Goal: Information Seeking & Learning: Learn about a topic

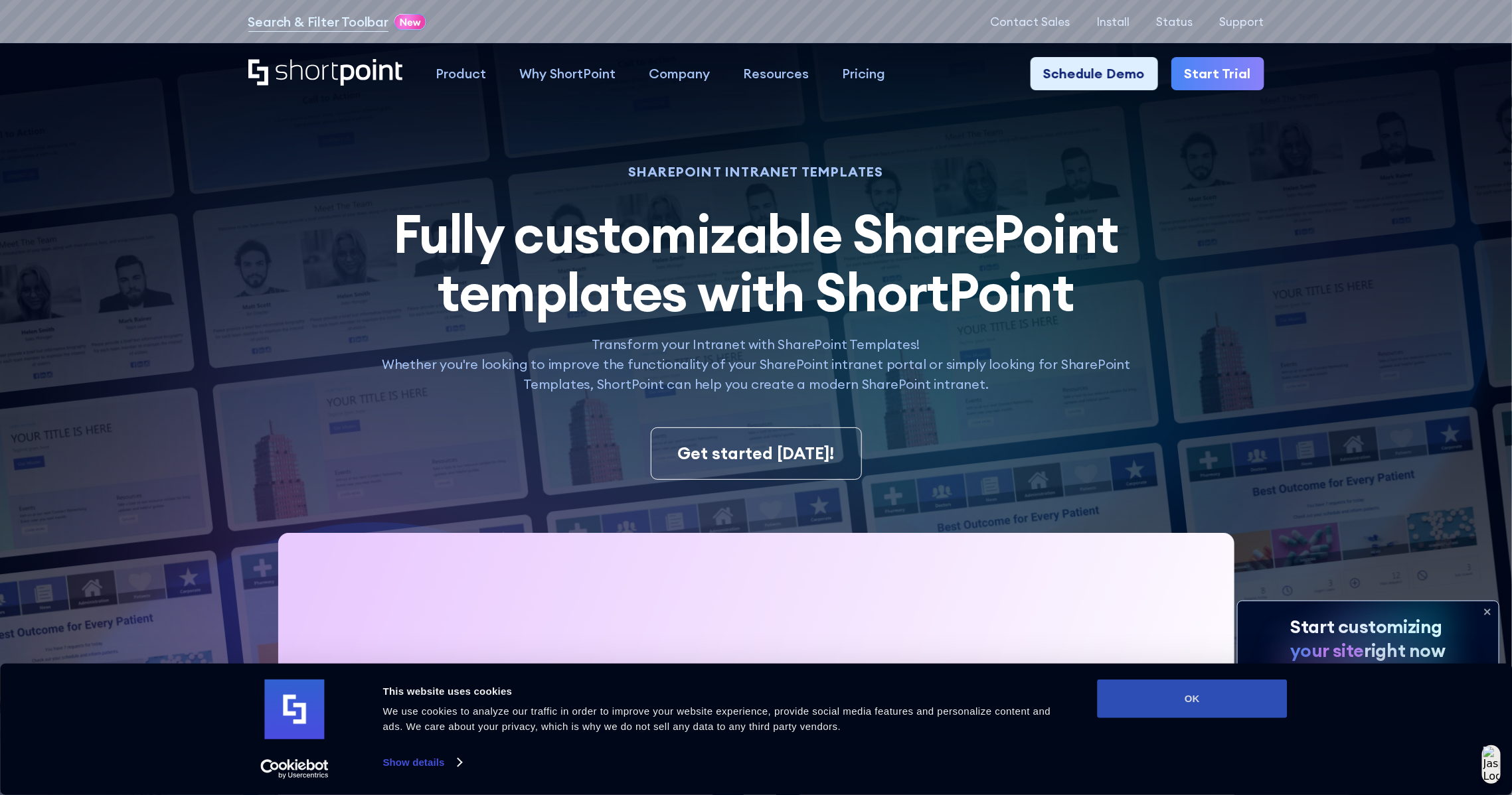
click at [1191, 636] on button "OK" at bounding box center [1192, 698] width 190 height 38
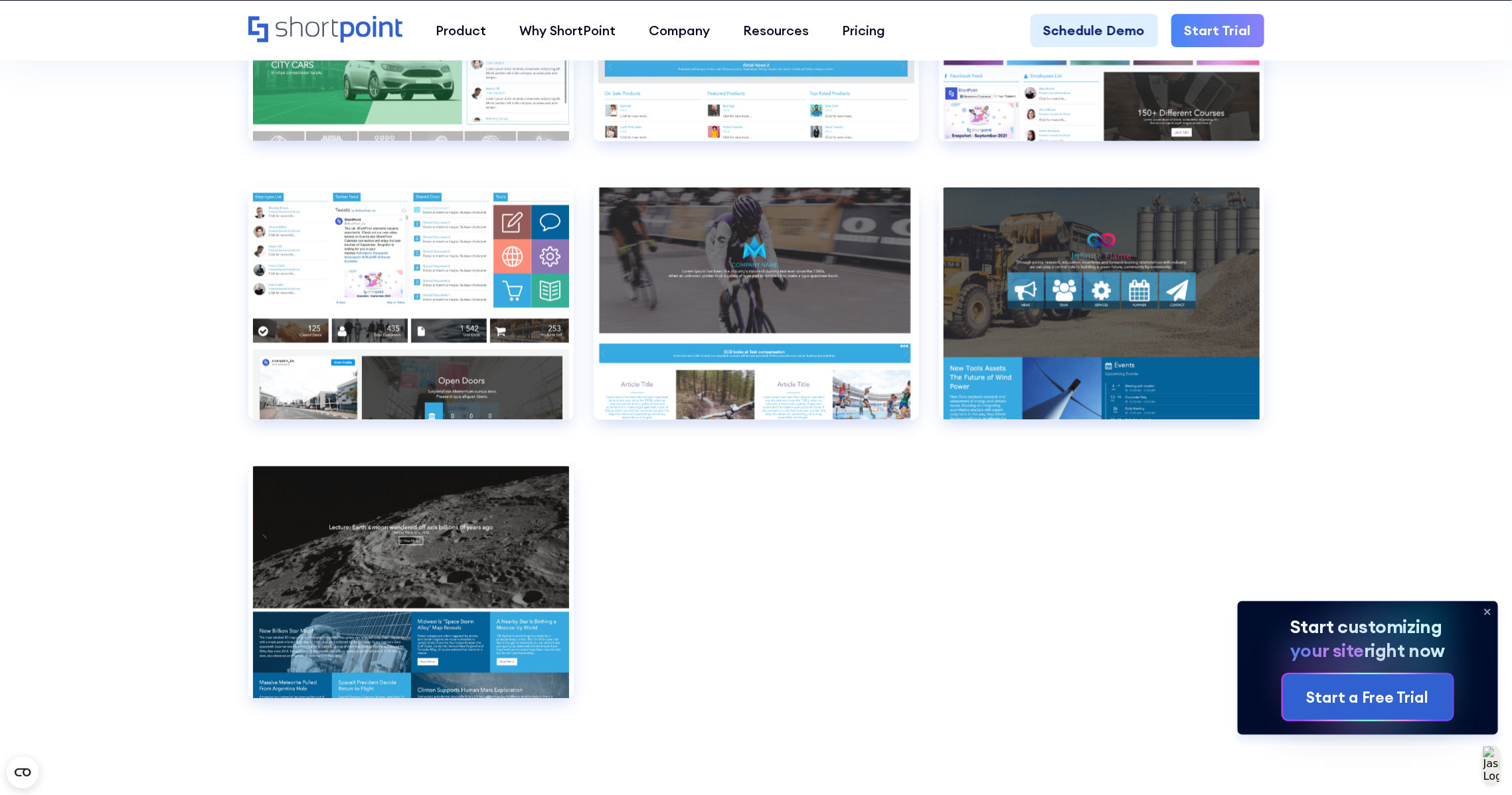
scroll to position [10455, 0]
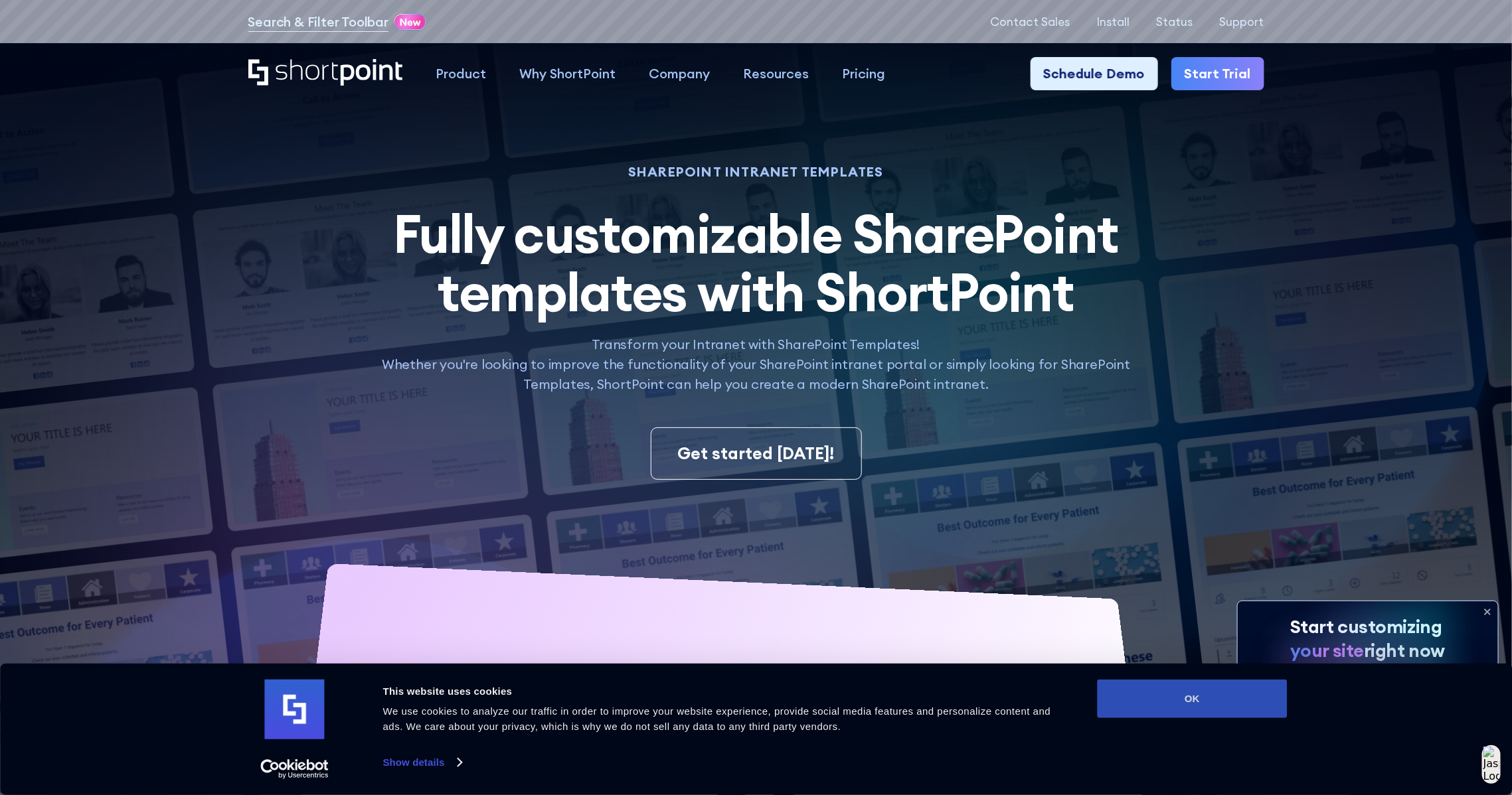
click at [1120, 636] on button "OK" at bounding box center [1192, 698] width 190 height 38
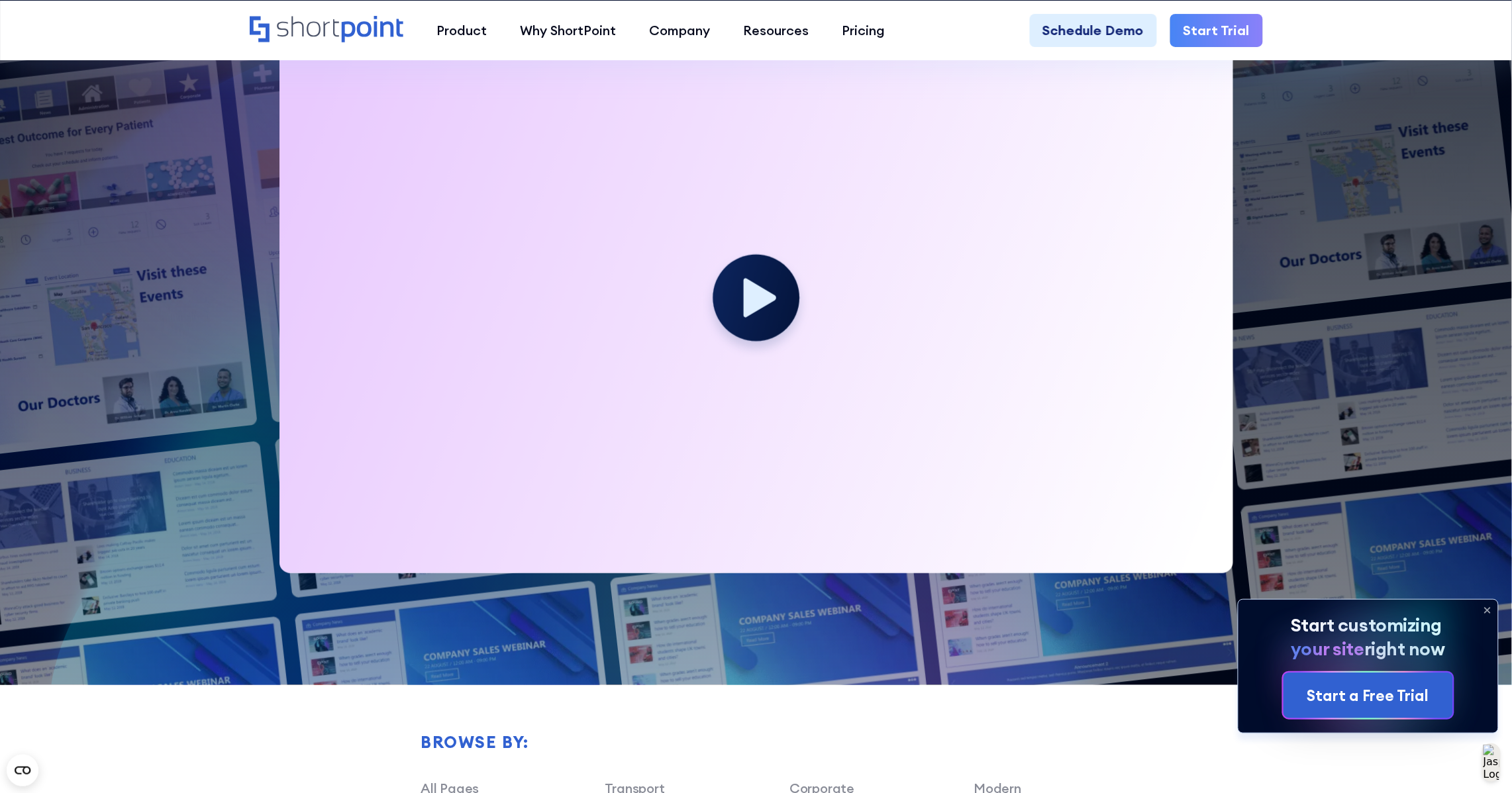
scroll to position [496, 0]
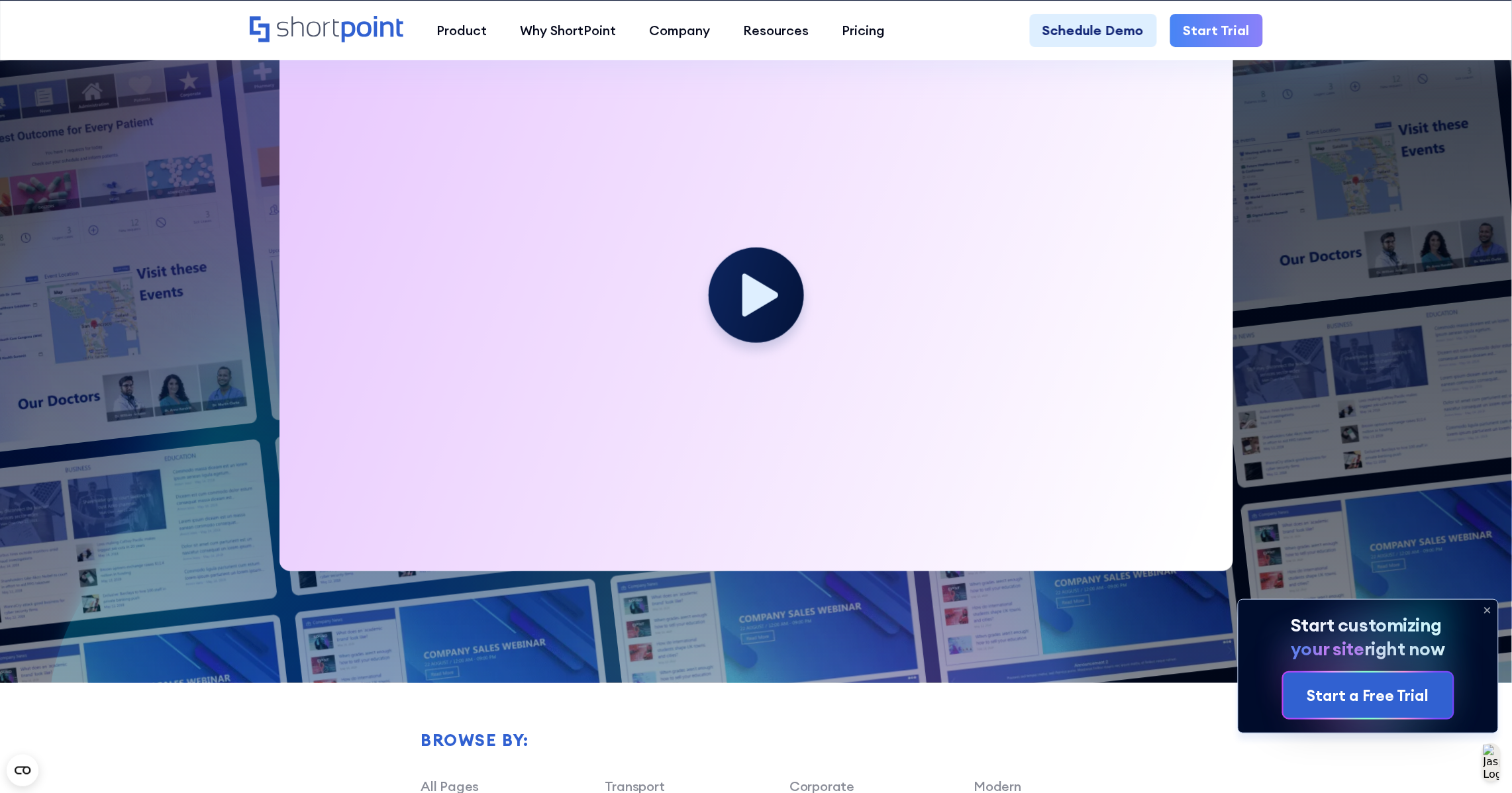
click at [770, 303] on g at bounding box center [756, 295] width 96 height 96
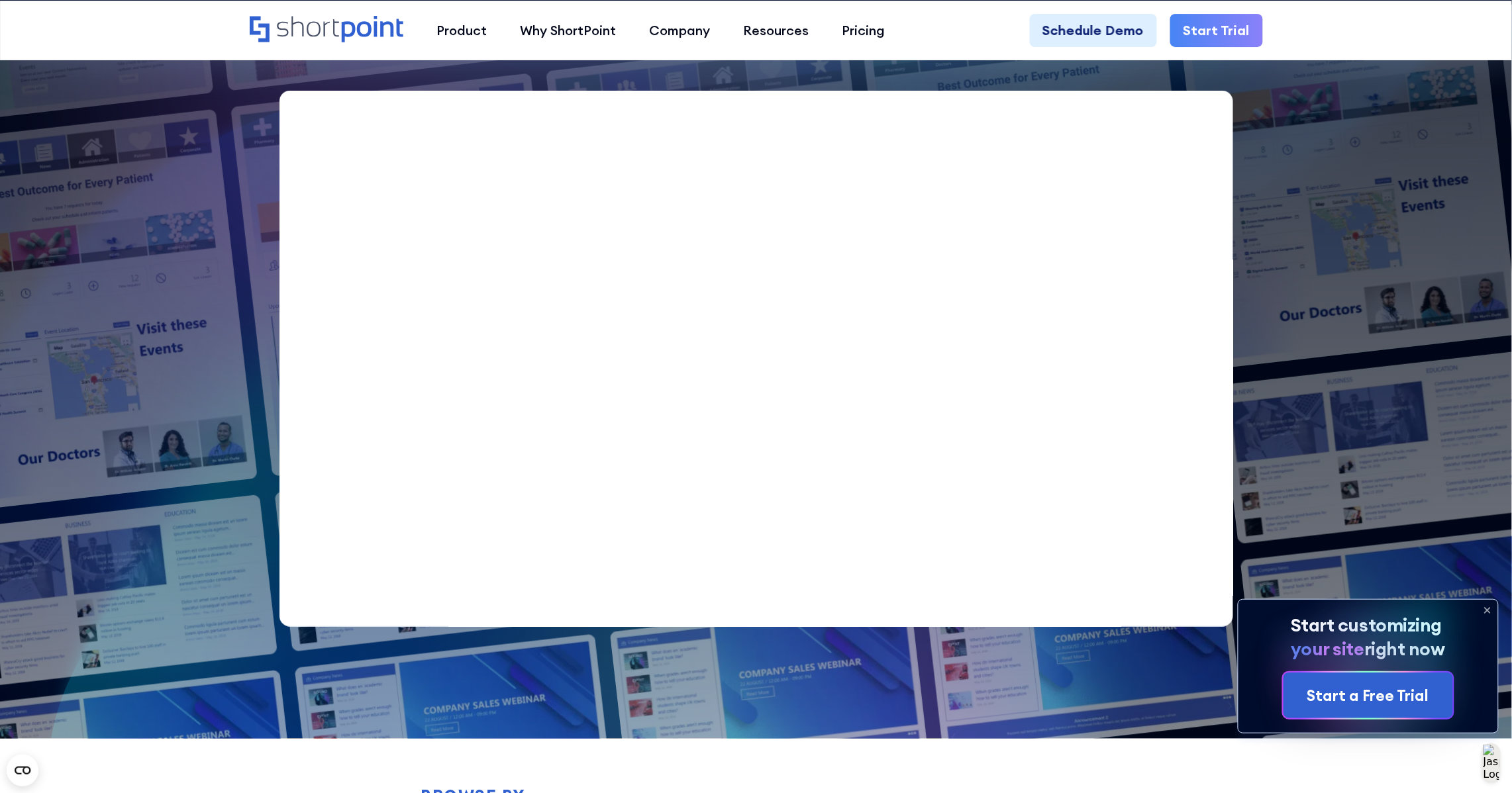
scroll to position [331, 0]
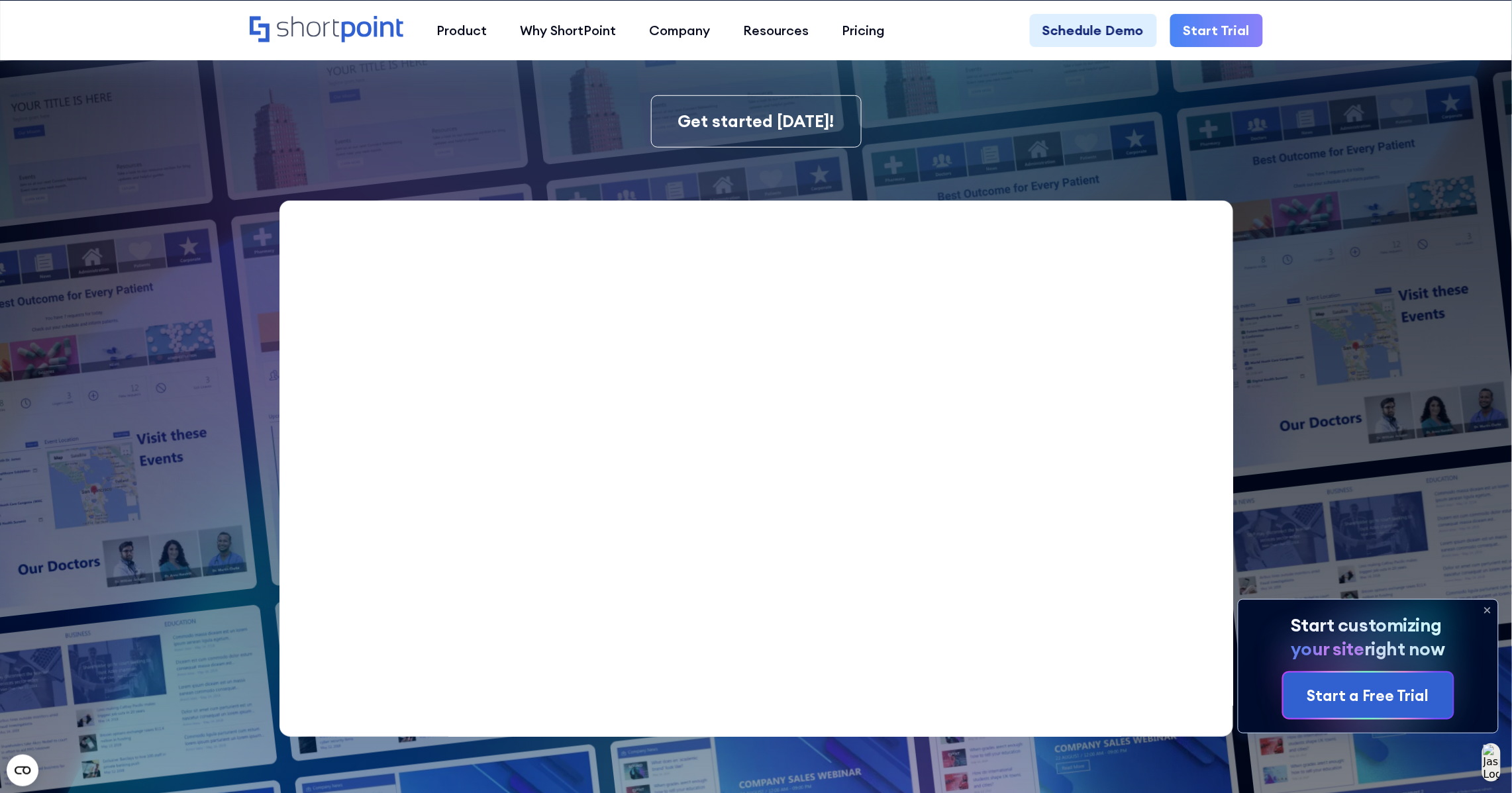
click at [1206, 610] on icon at bounding box center [1487, 610] width 21 height 21
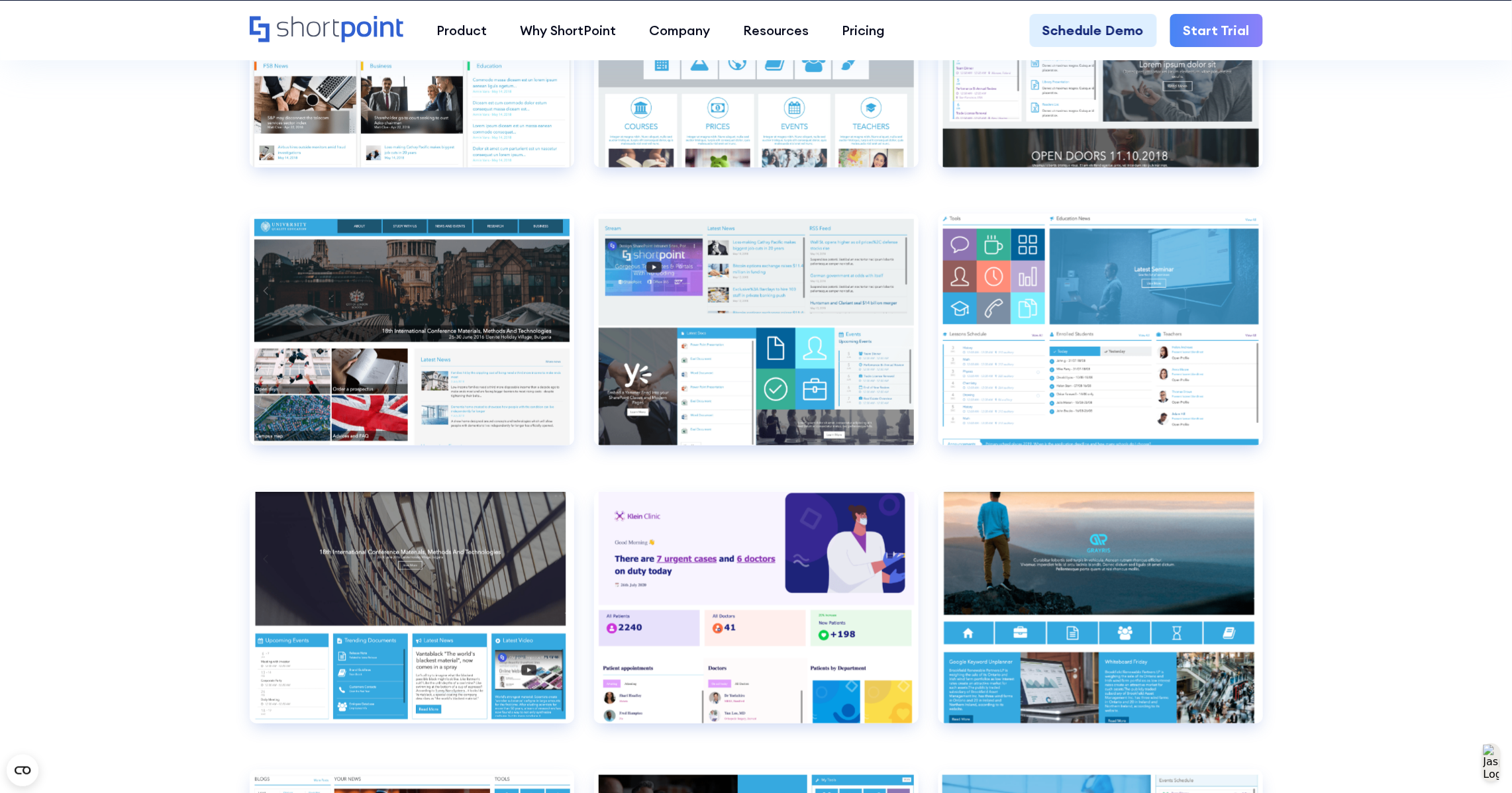
scroll to position [6539, 0]
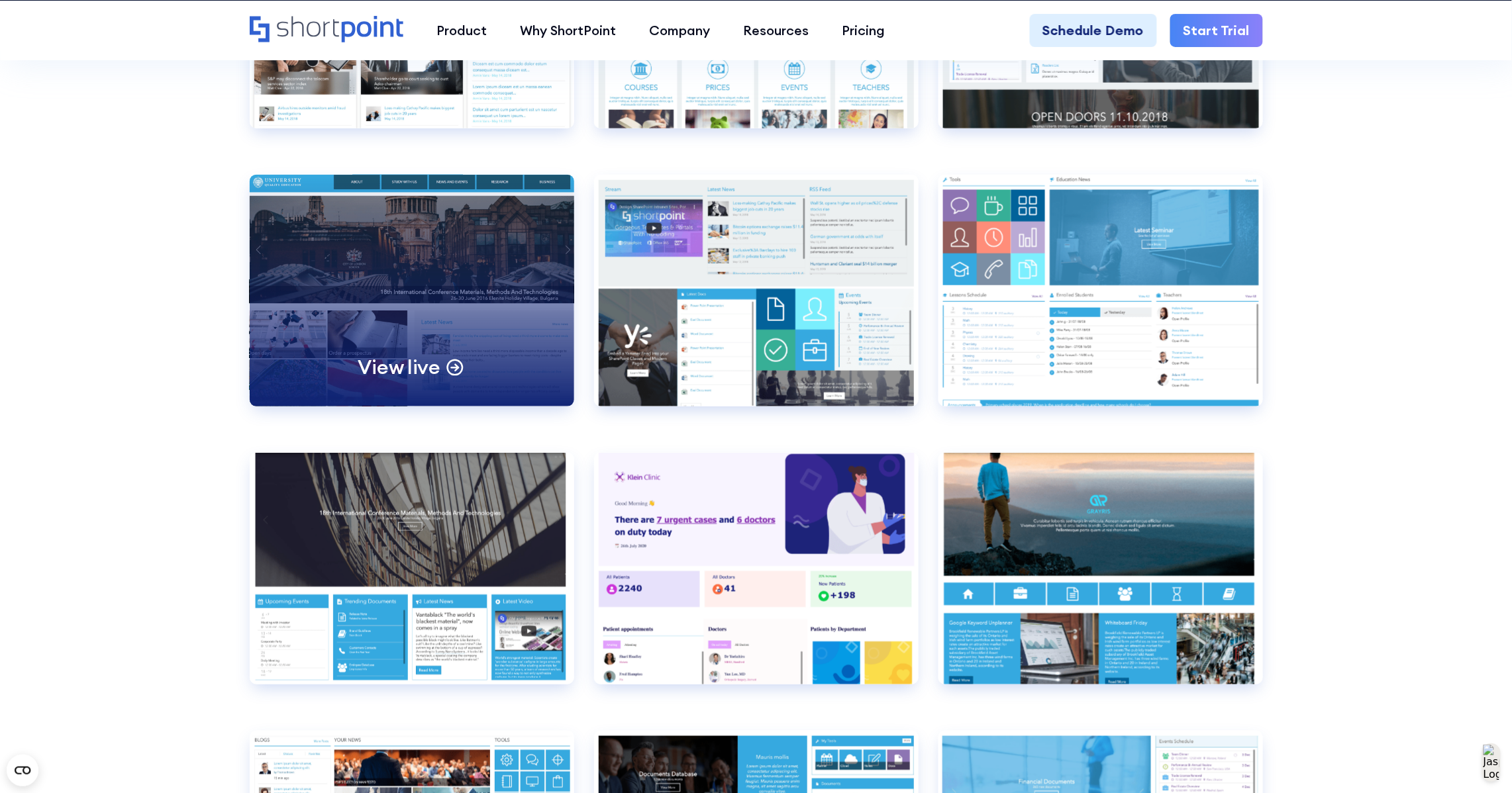
click at [454, 256] on div "View live" at bounding box center [412, 290] width 325 height 232
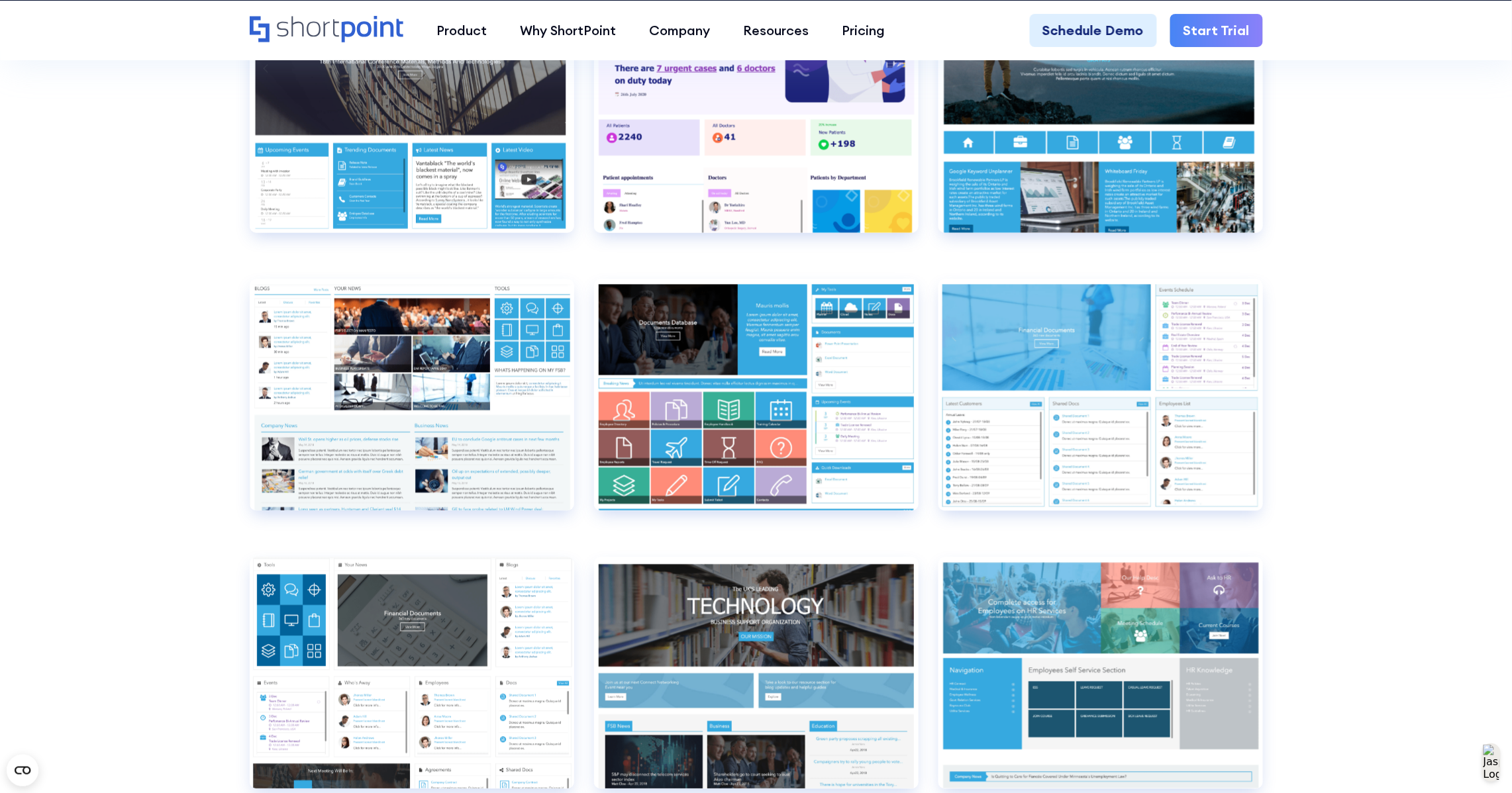
scroll to position [7035, 0]
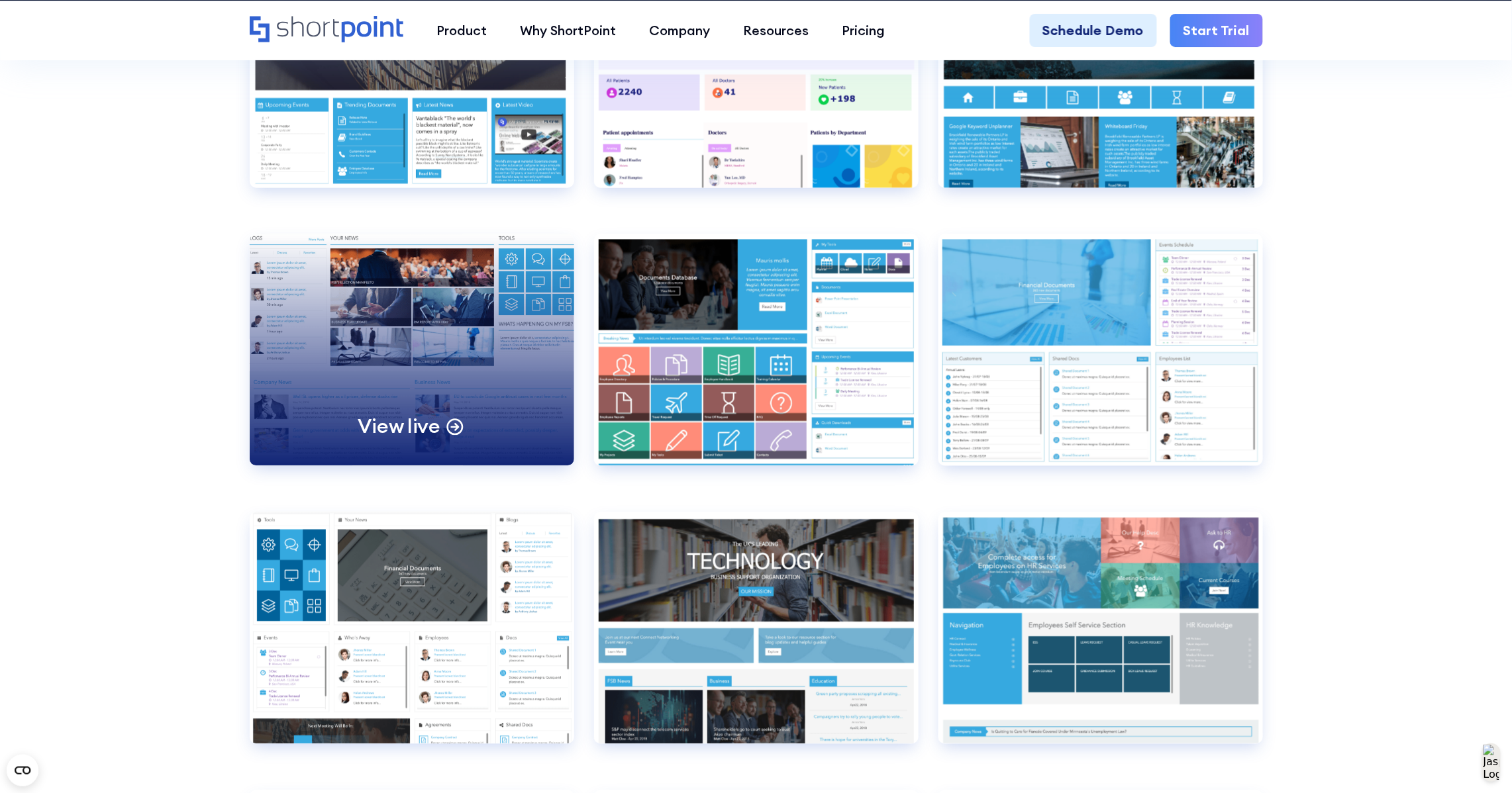
click at [470, 354] on div "View live" at bounding box center [412, 351] width 325 height 232
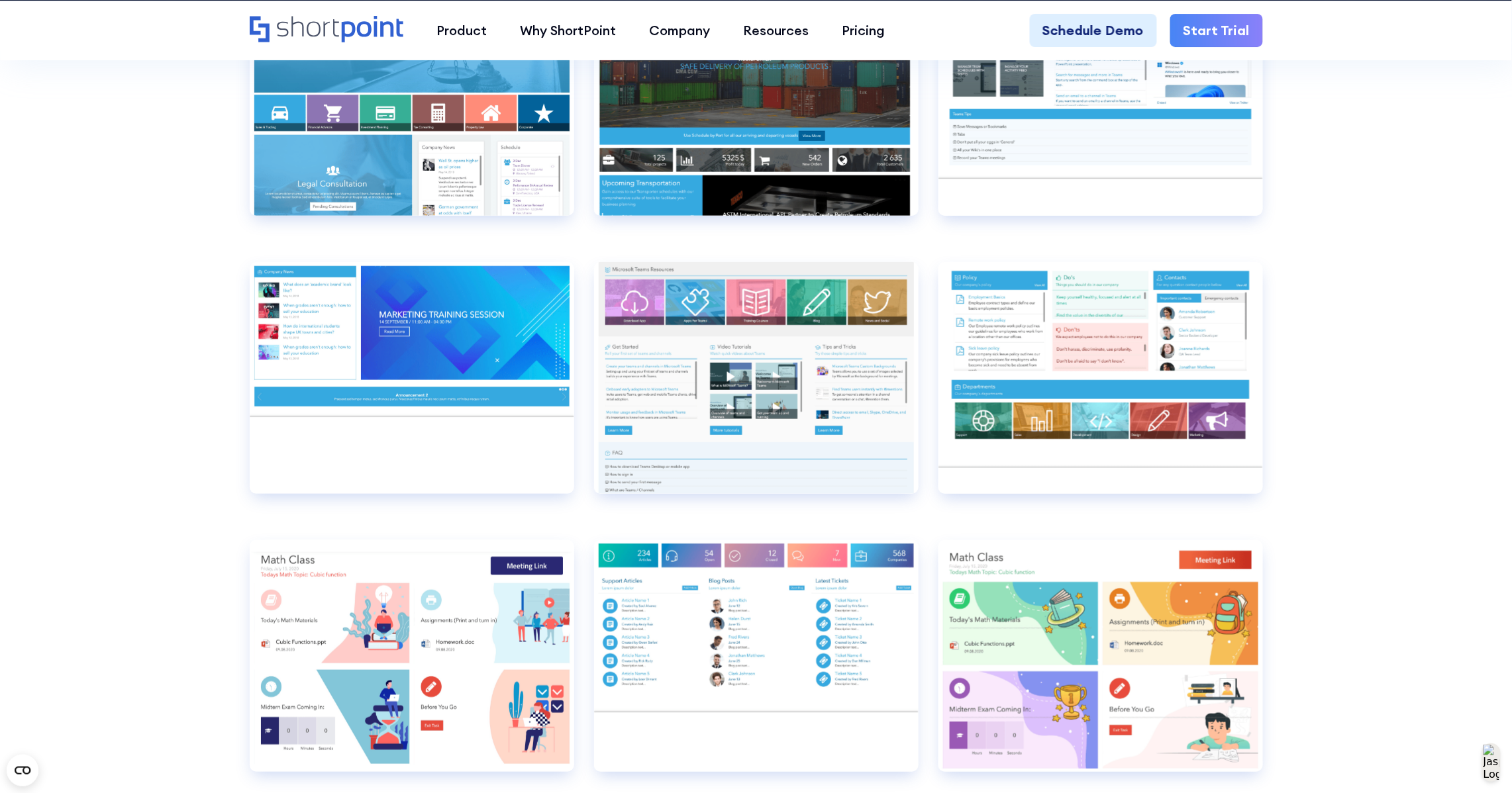
scroll to position [8442, 0]
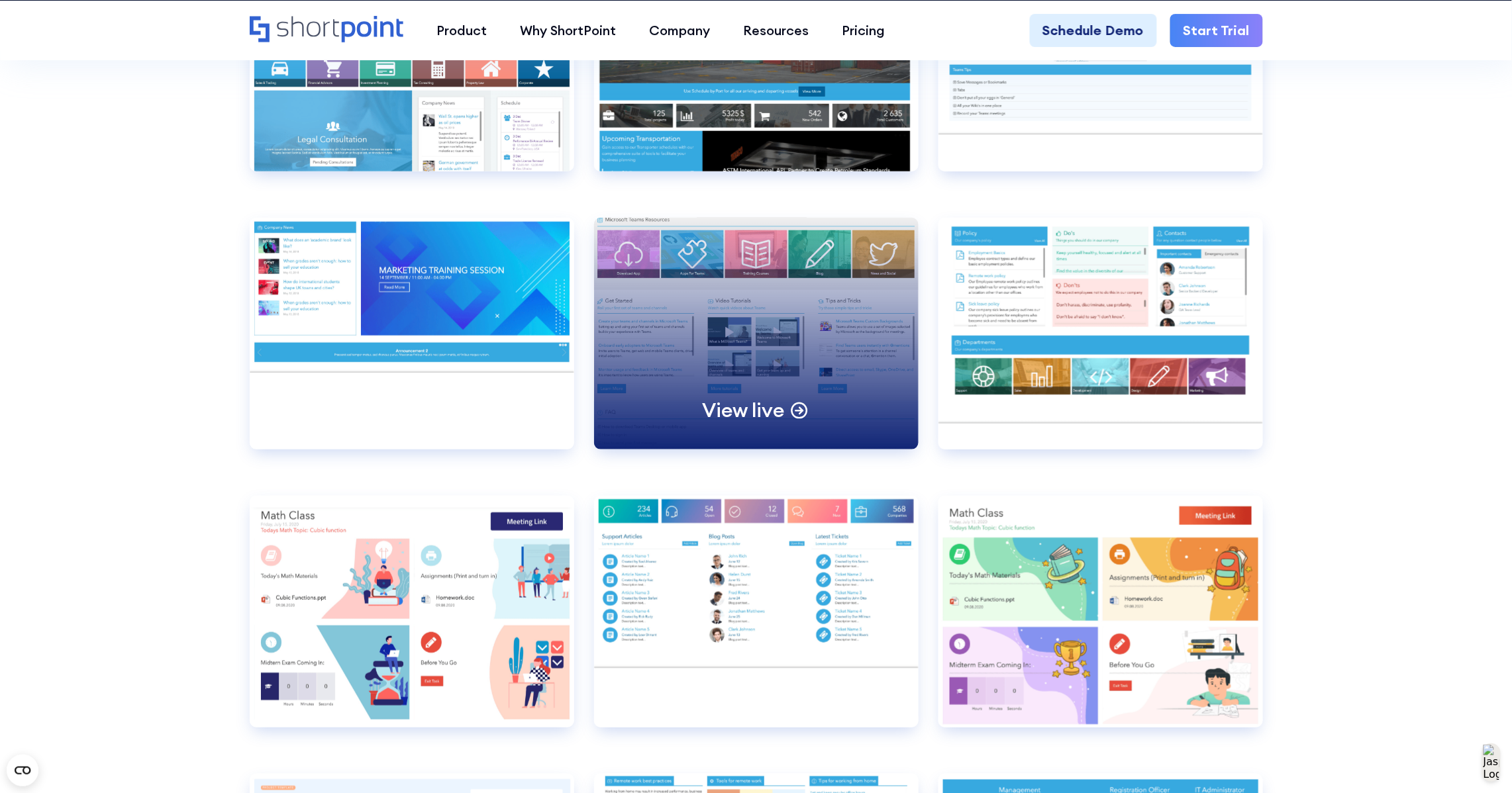
click at [863, 270] on div "View live" at bounding box center [756, 334] width 325 height 232
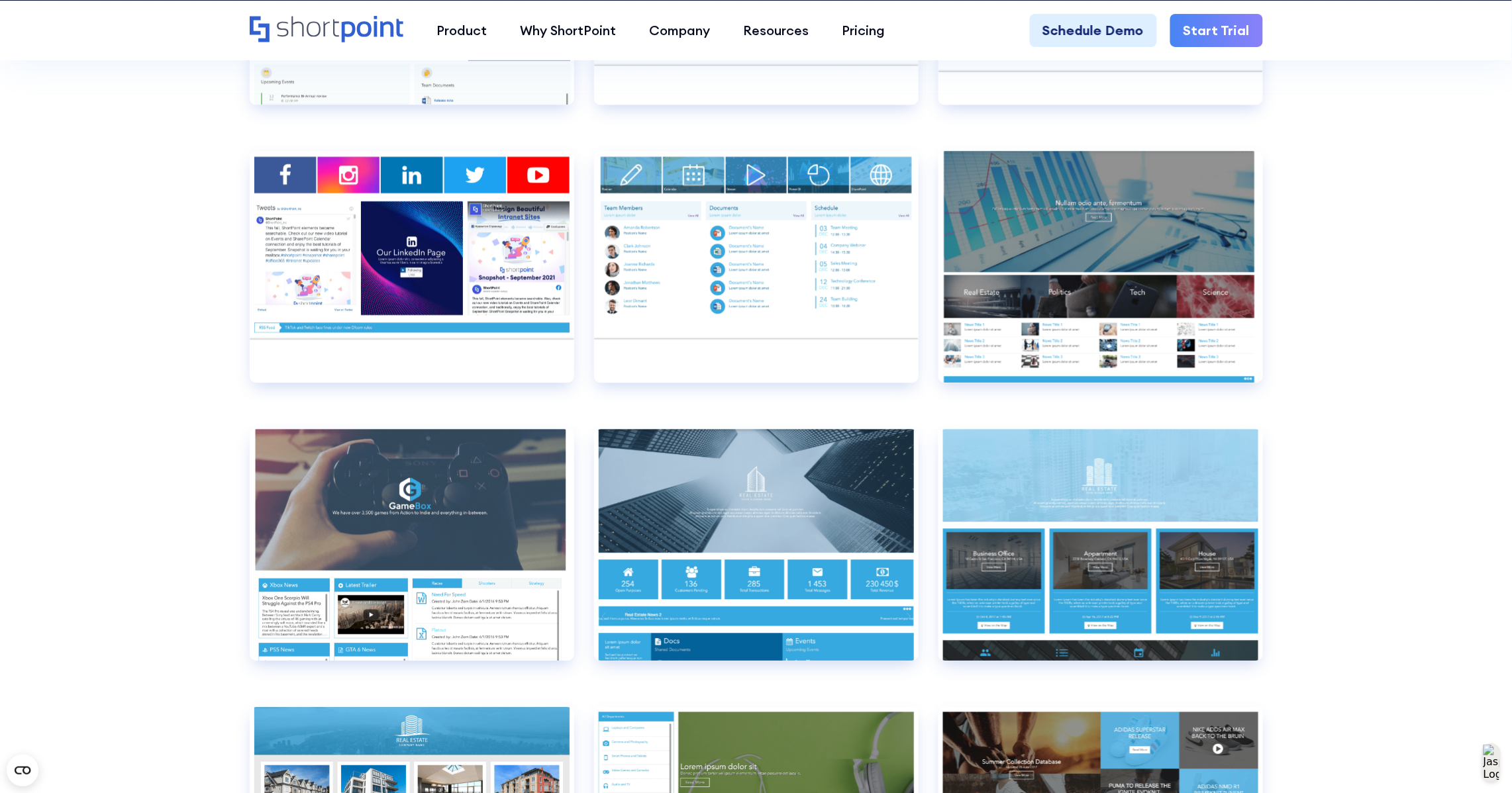
scroll to position [9353, 0]
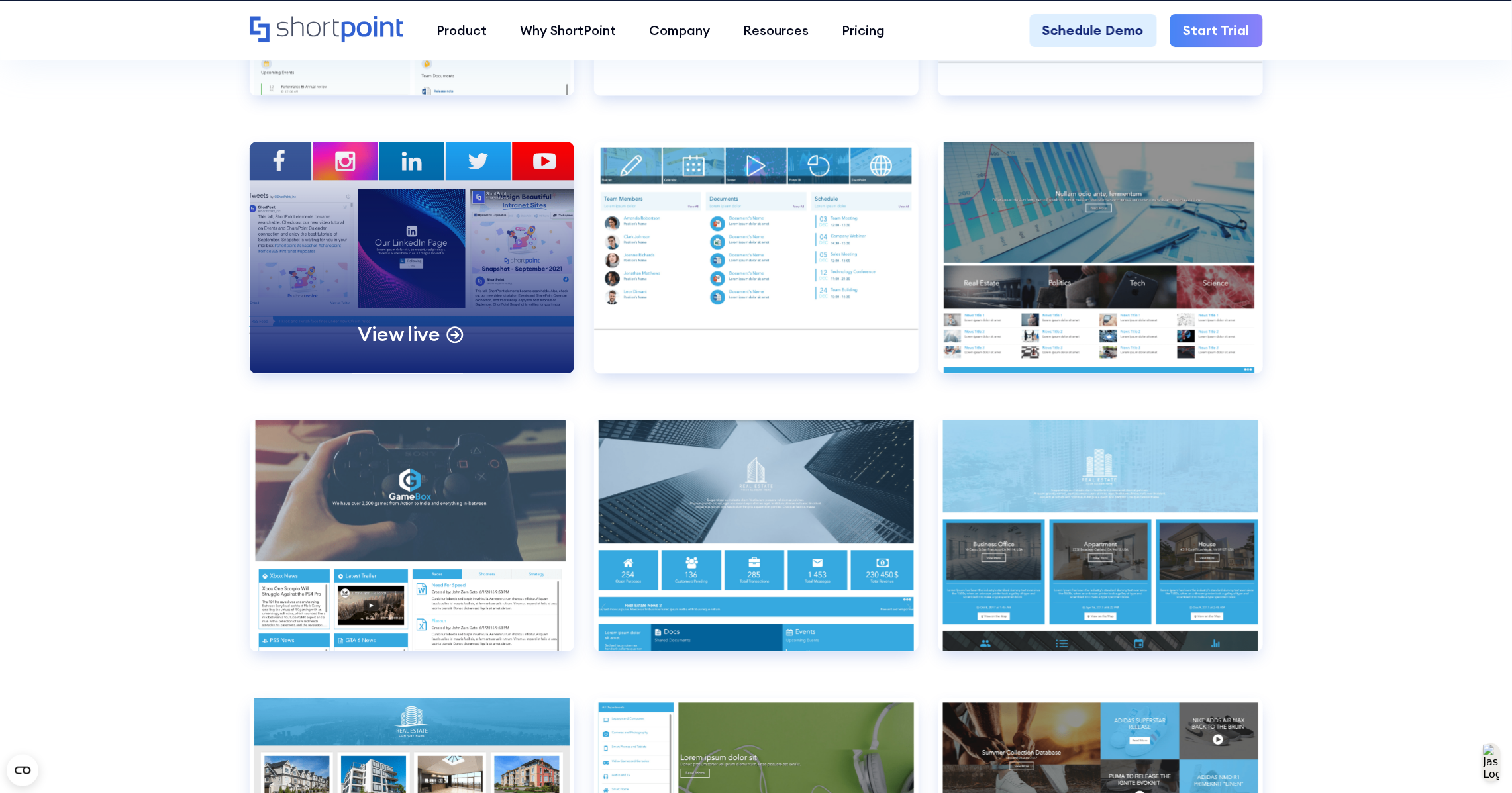
click at [447, 267] on div "View live" at bounding box center [412, 258] width 325 height 232
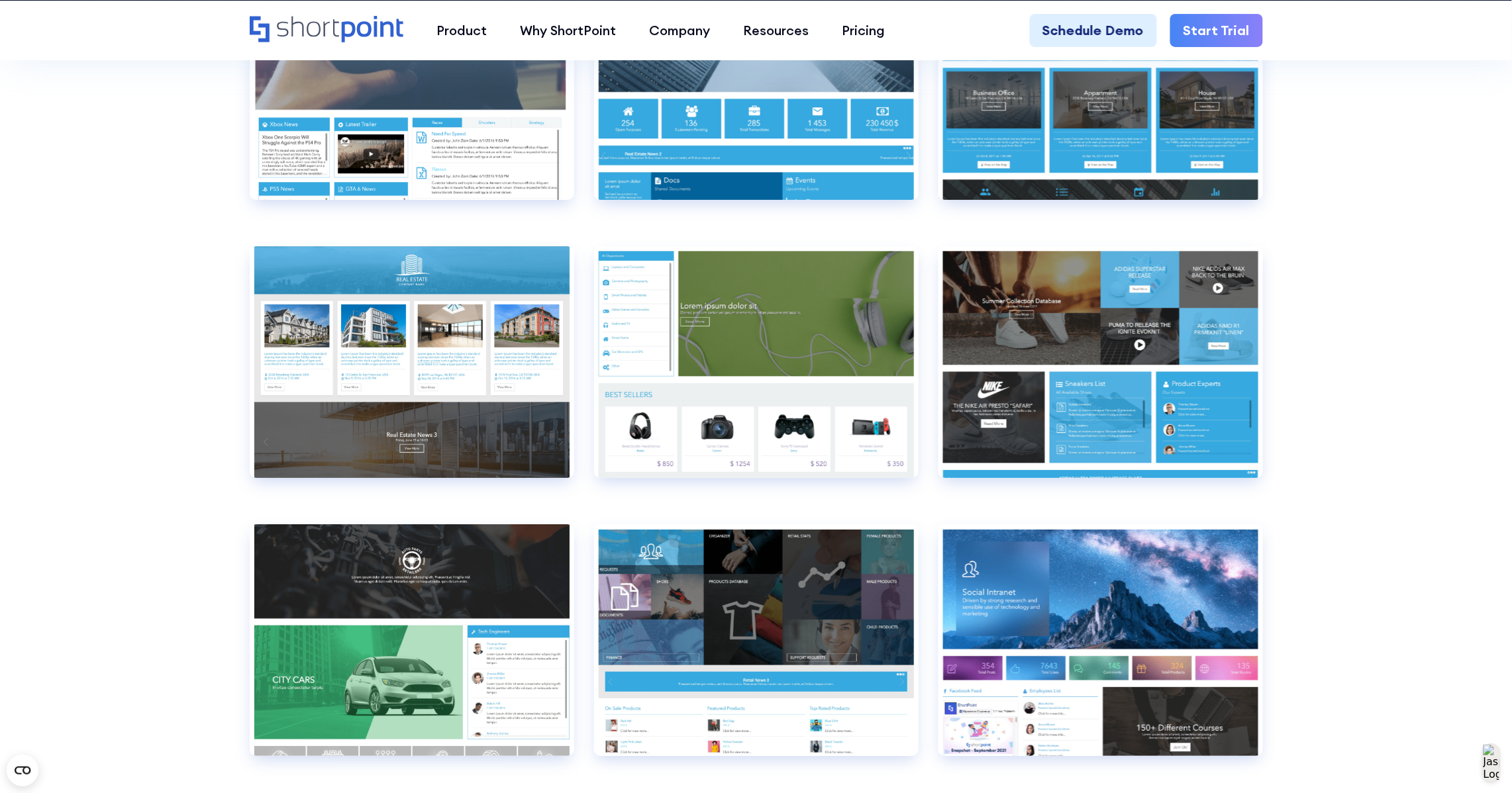
scroll to position [10015, 0]
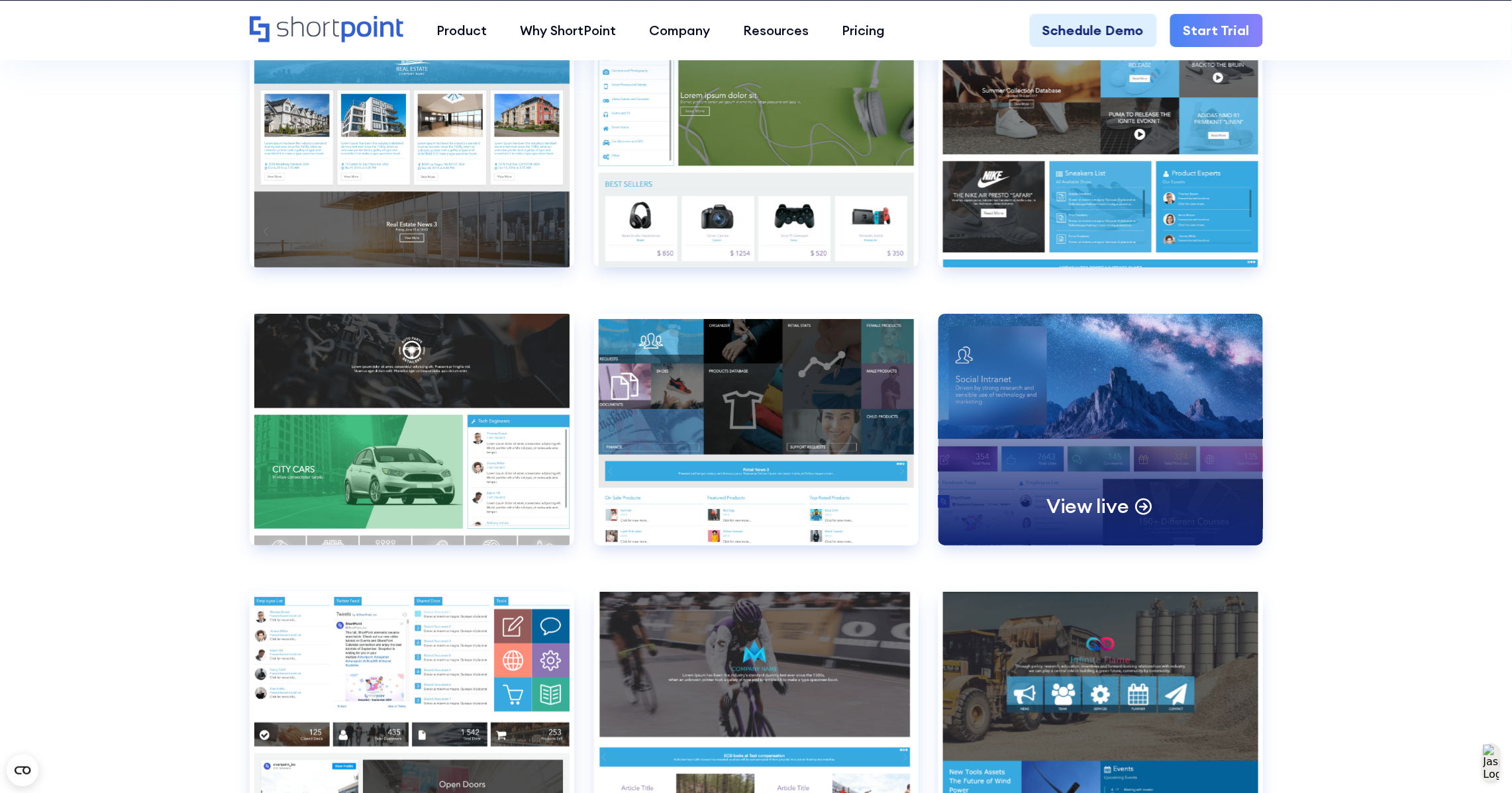
click at [1140, 411] on div "View live" at bounding box center [1101, 429] width 325 height 232
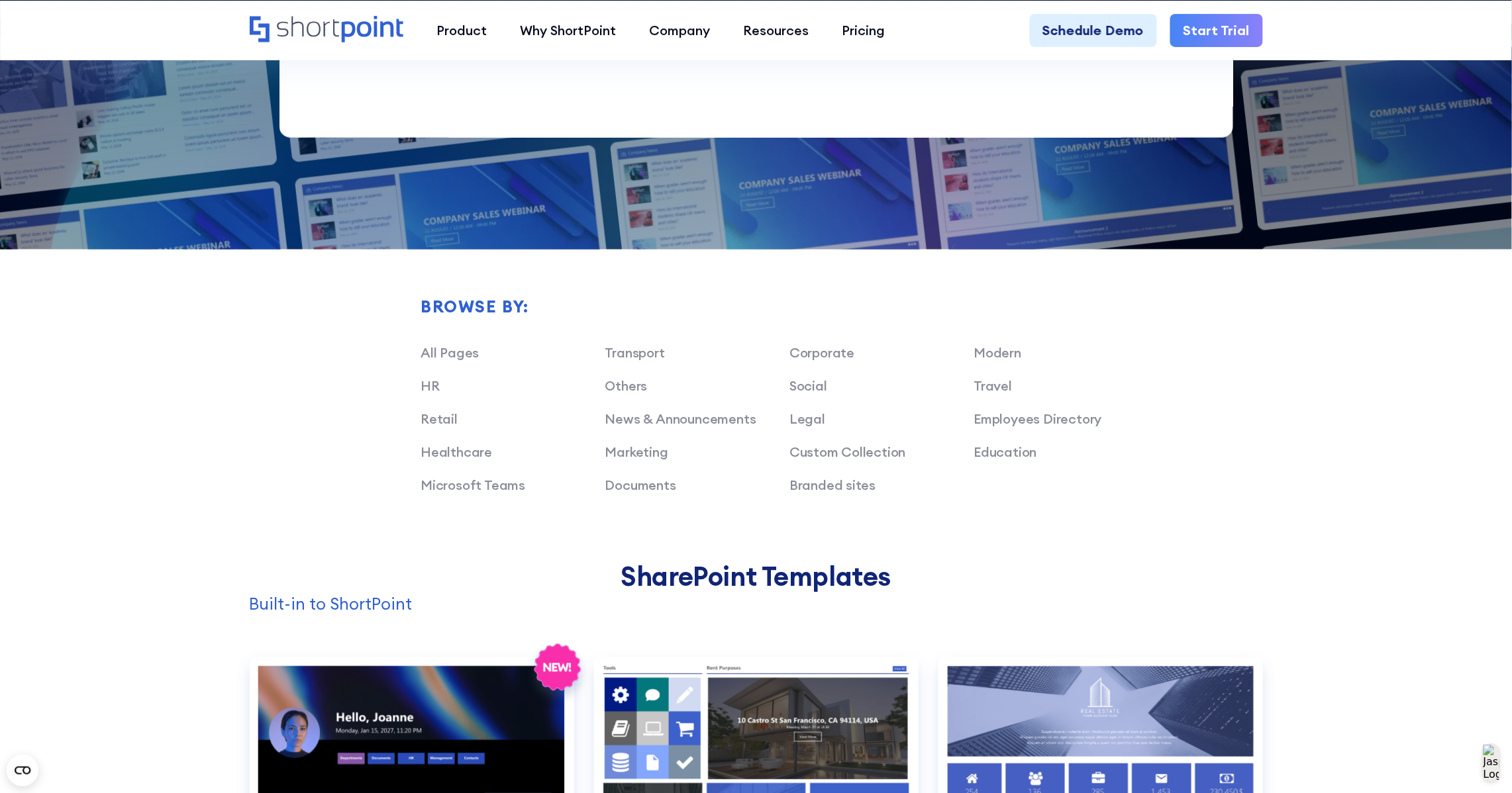
scroll to position [1076, 0]
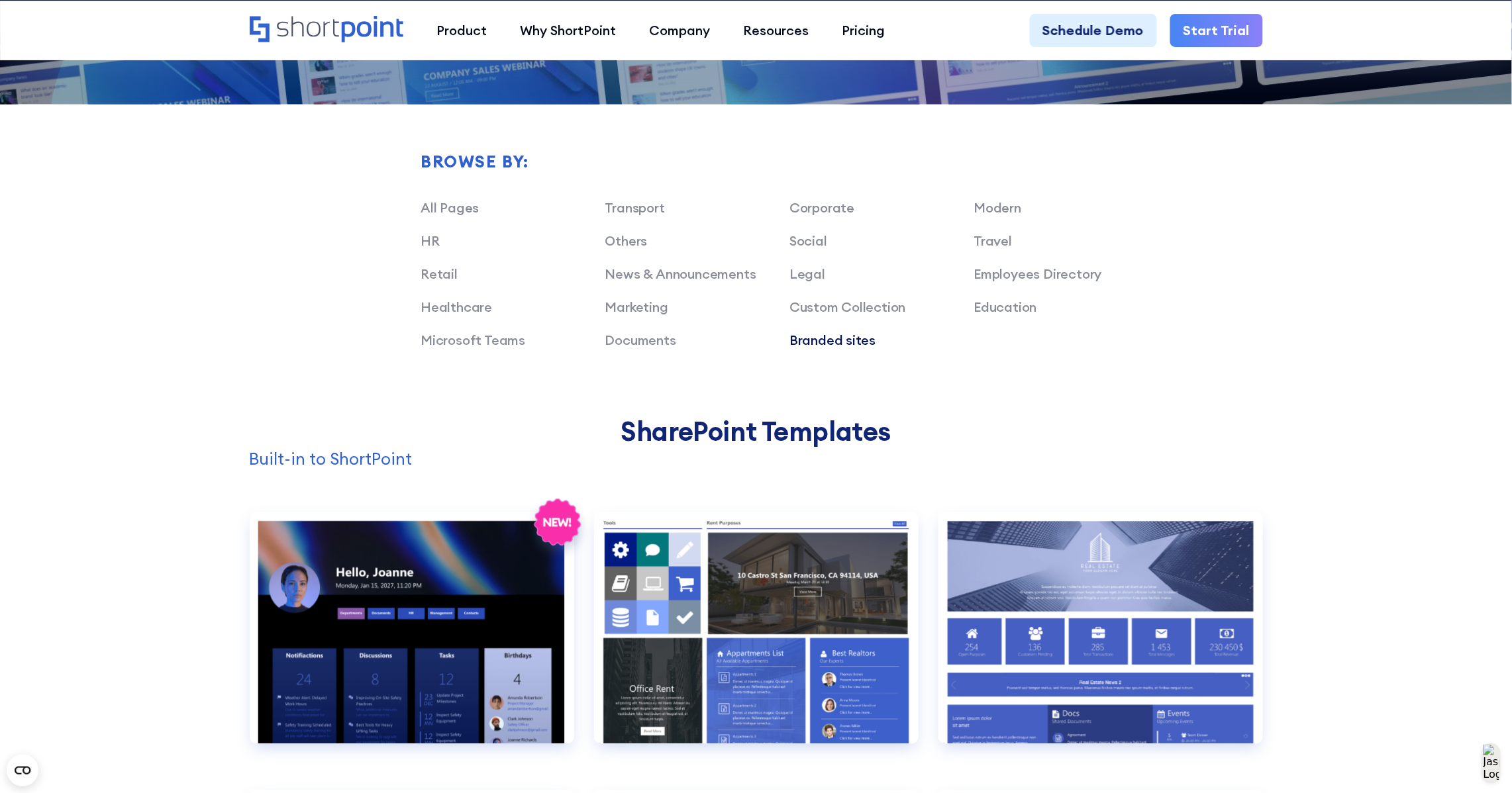
click at [815, 344] on link "Branded sites" at bounding box center [832, 340] width 86 height 17
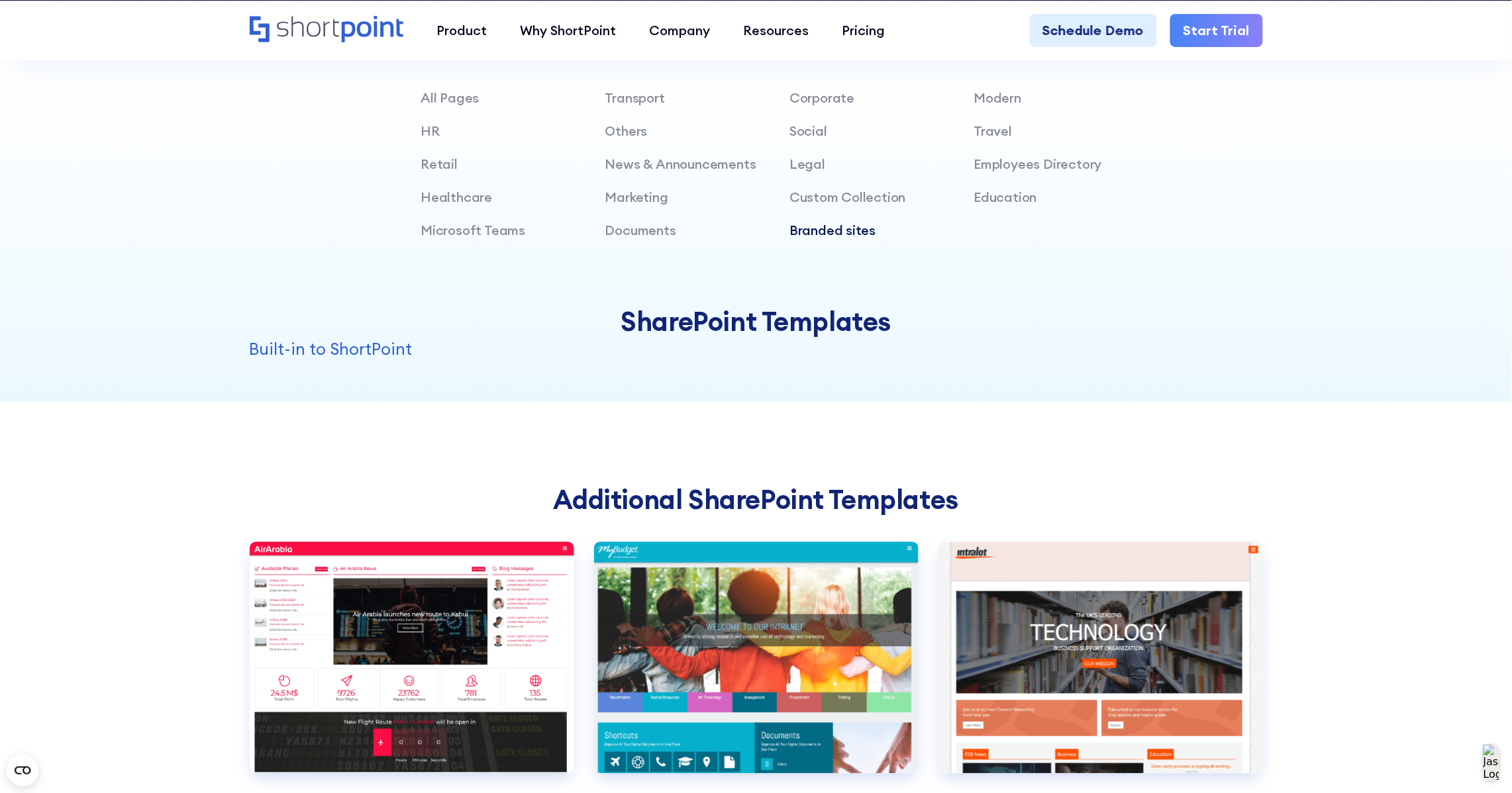
scroll to position [1407, 0]
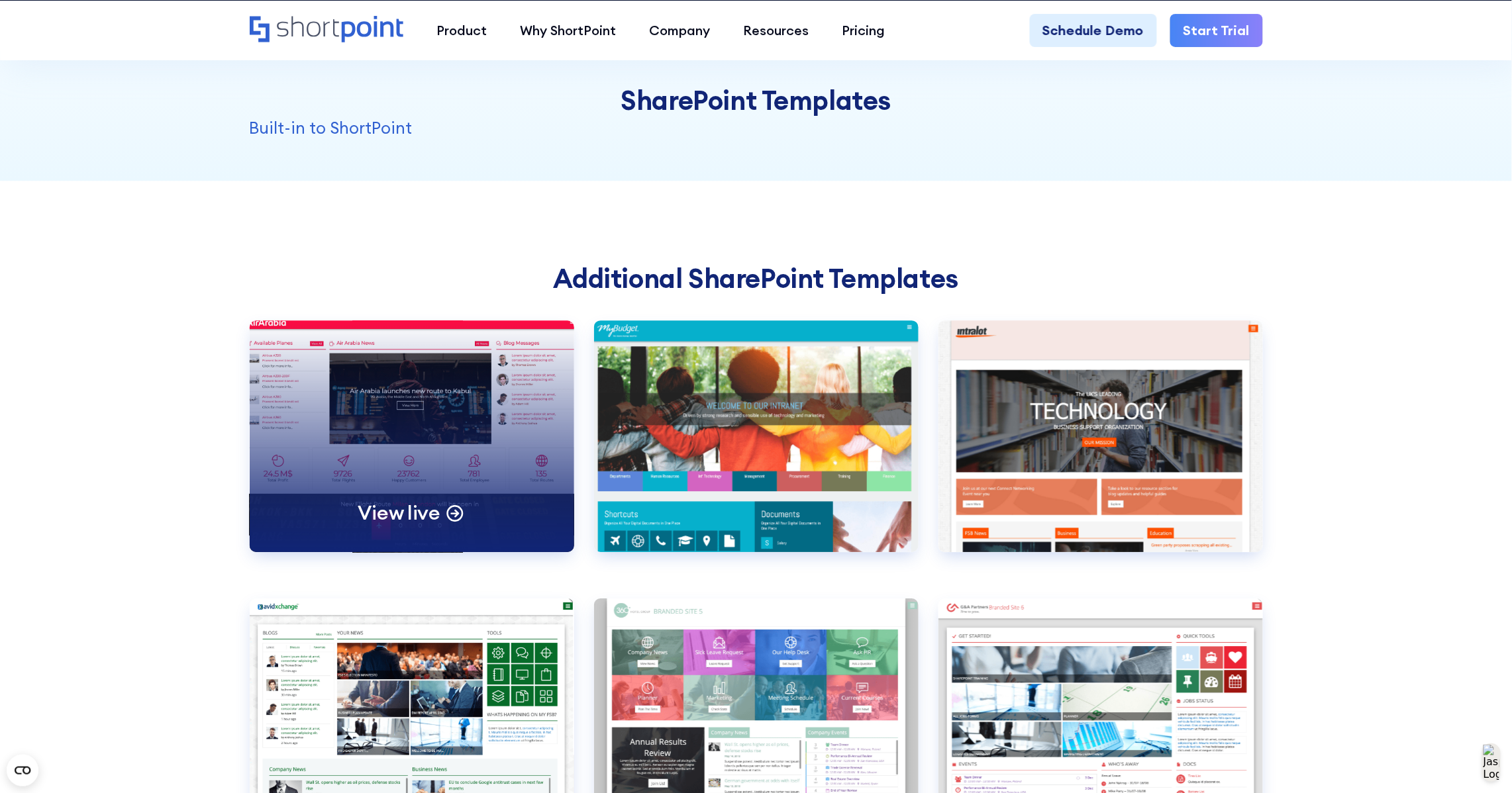
click at [507, 403] on div "View live" at bounding box center [412, 437] width 325 height 232
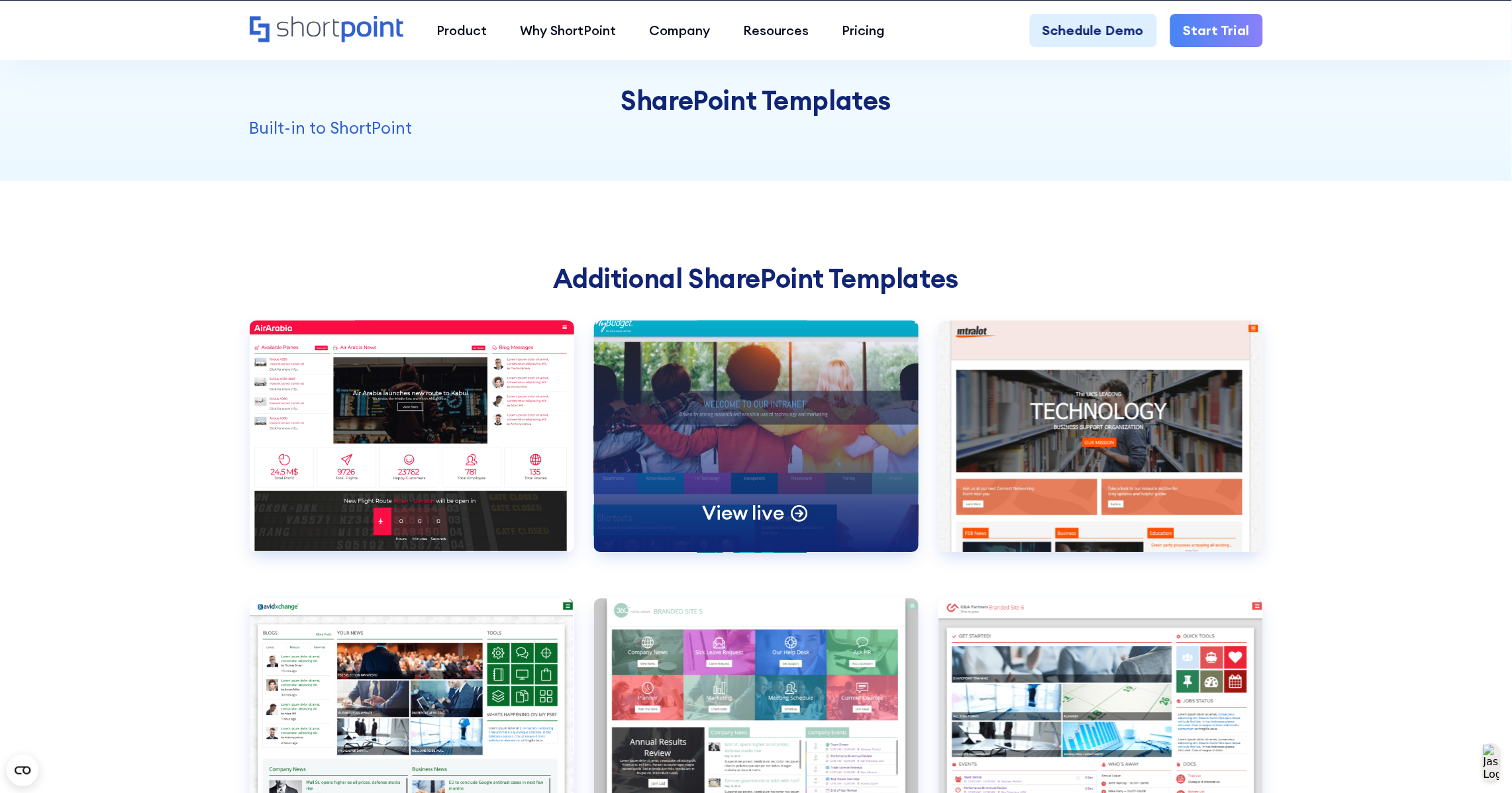
click at [849, 385] on div "View live" at bounding box center [756, 437] width 325 height 232
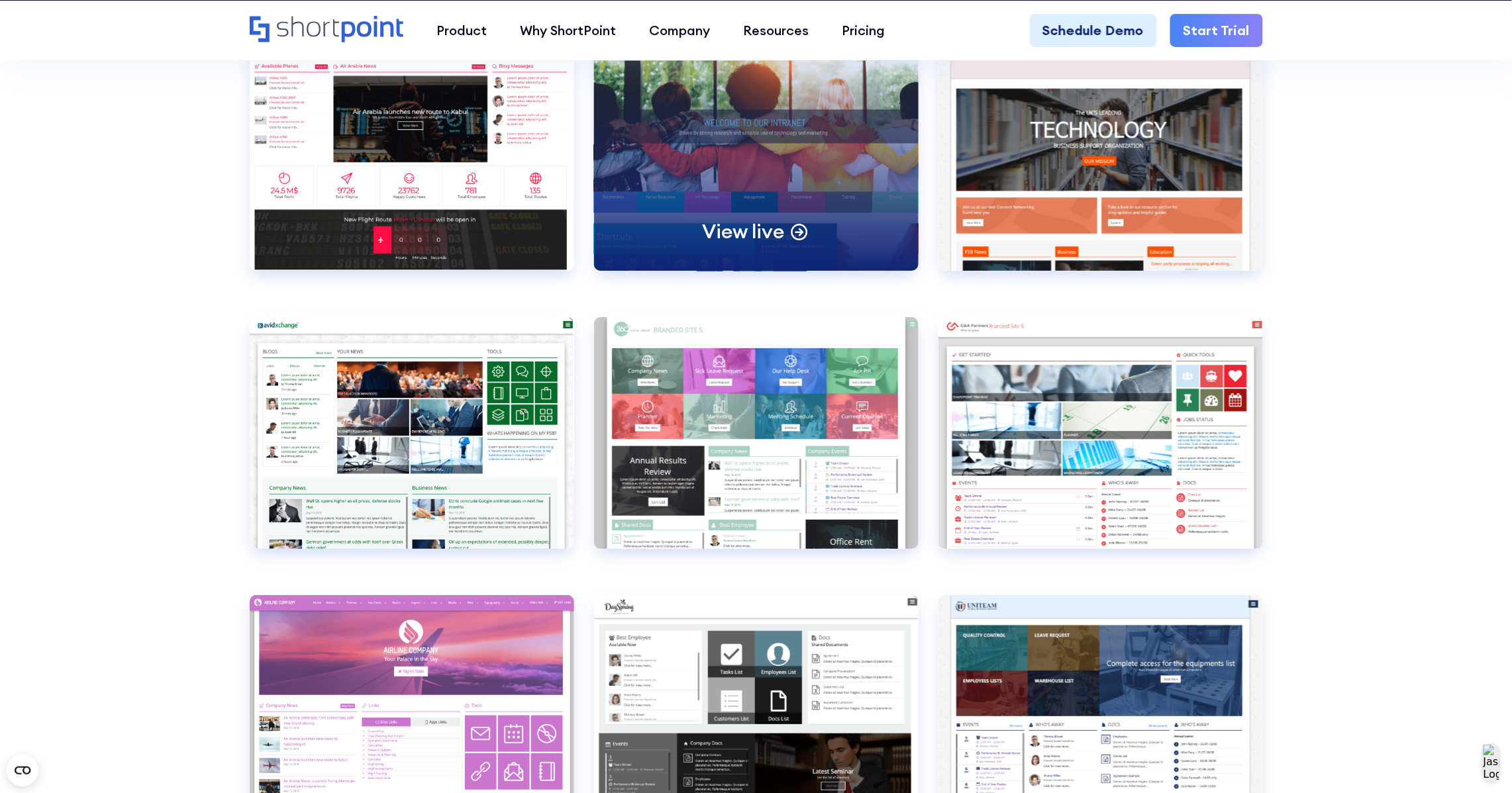
scroll to position [1738, 0]
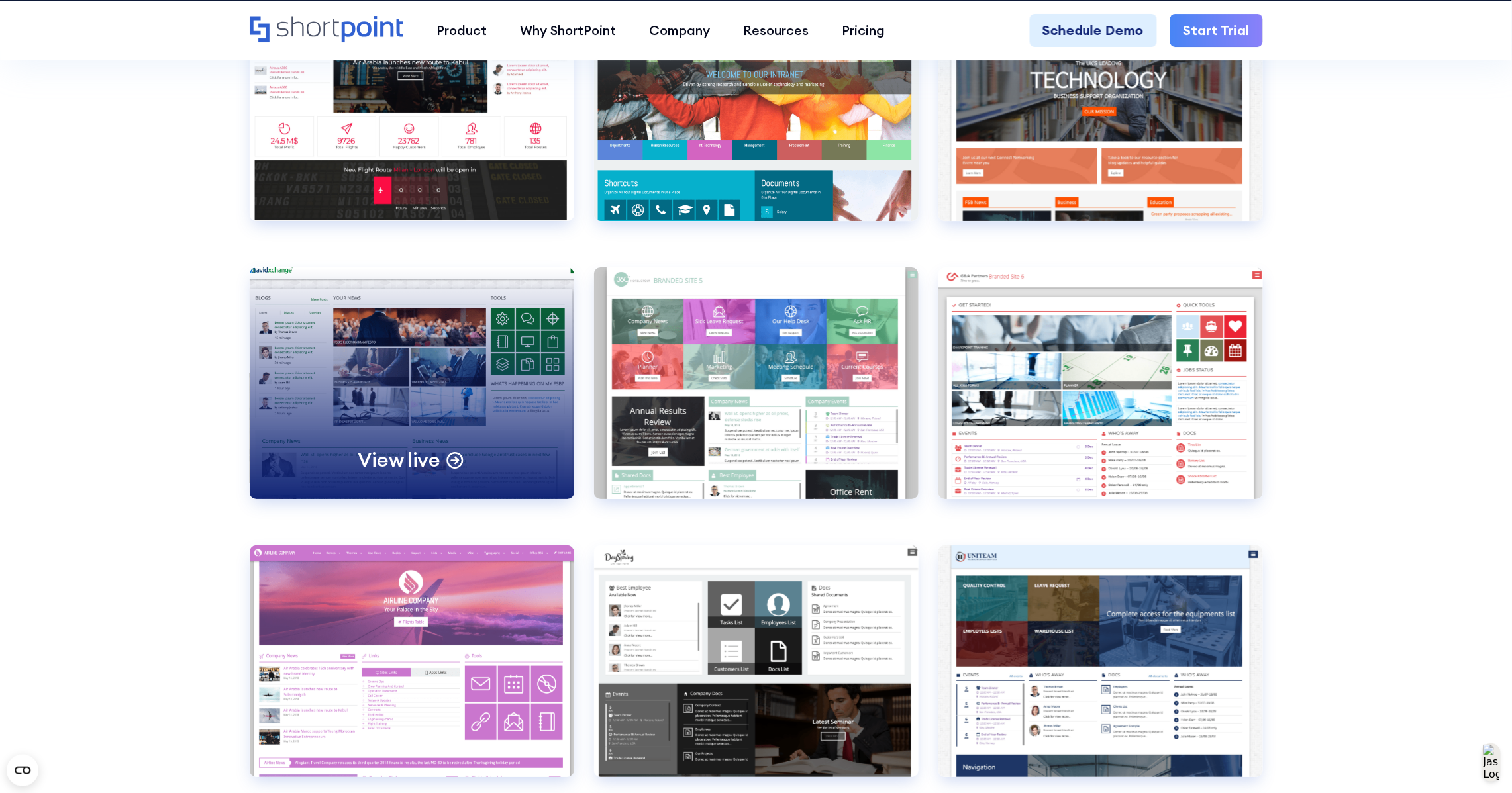
click at [451, 412] on div "View live" at bounding box center [412, 383] width 325 height 232
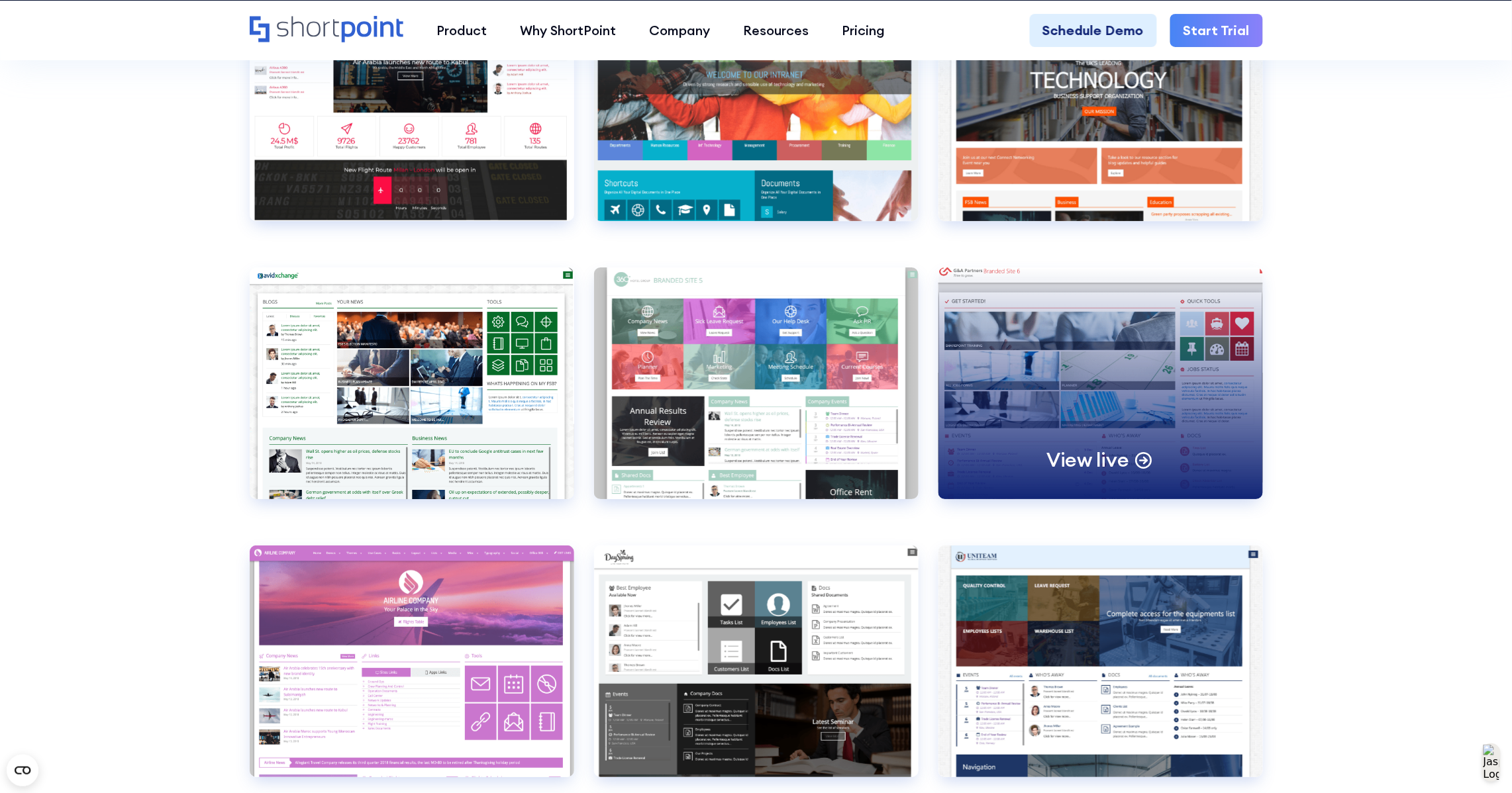
click at [1196, 388] on div "View live" at bounding box center [1101, 383] width 325 height 232
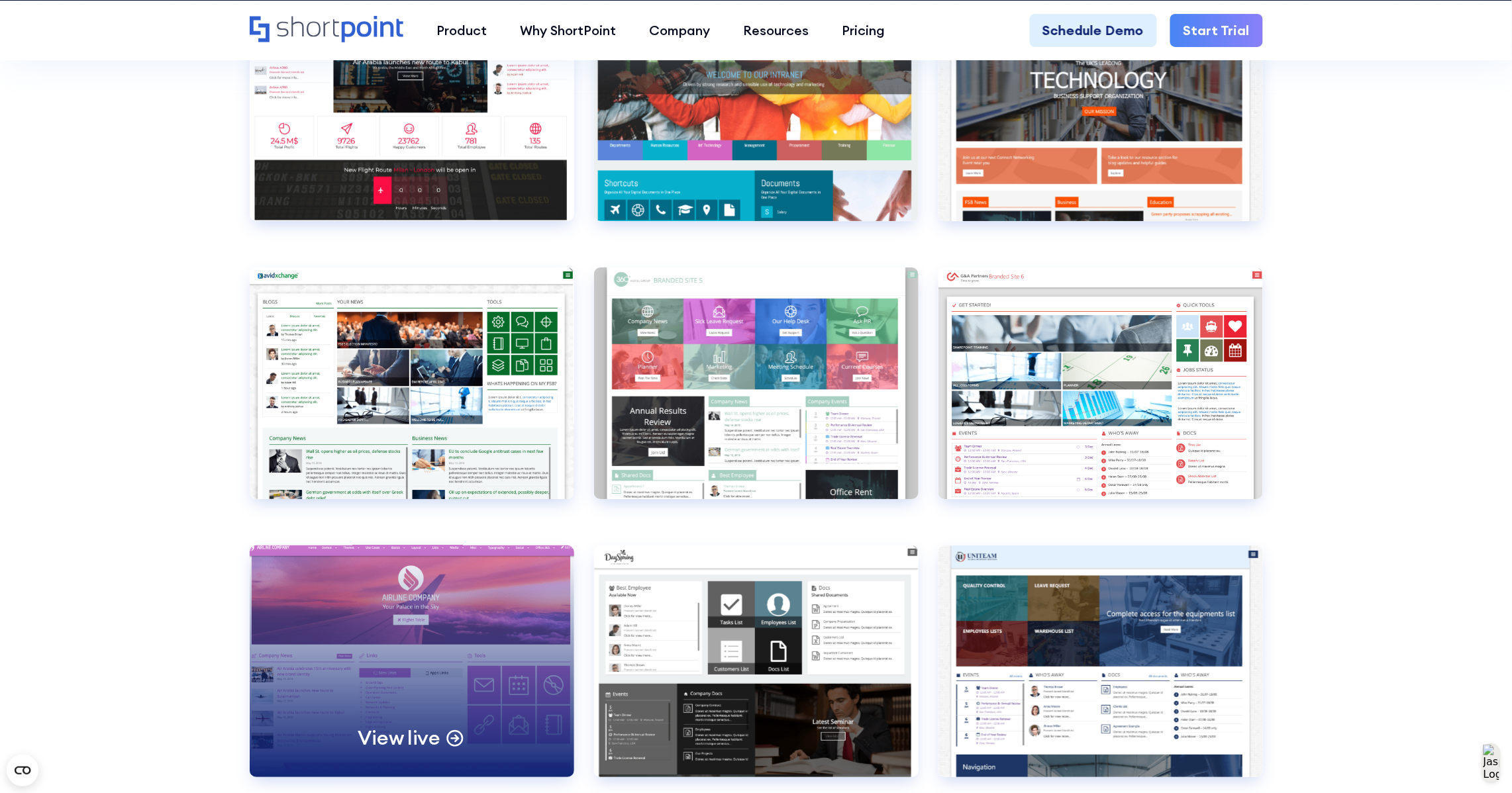
click at [502, 576] on div "View live" at bounding box center [412, 661] width 325 height 232
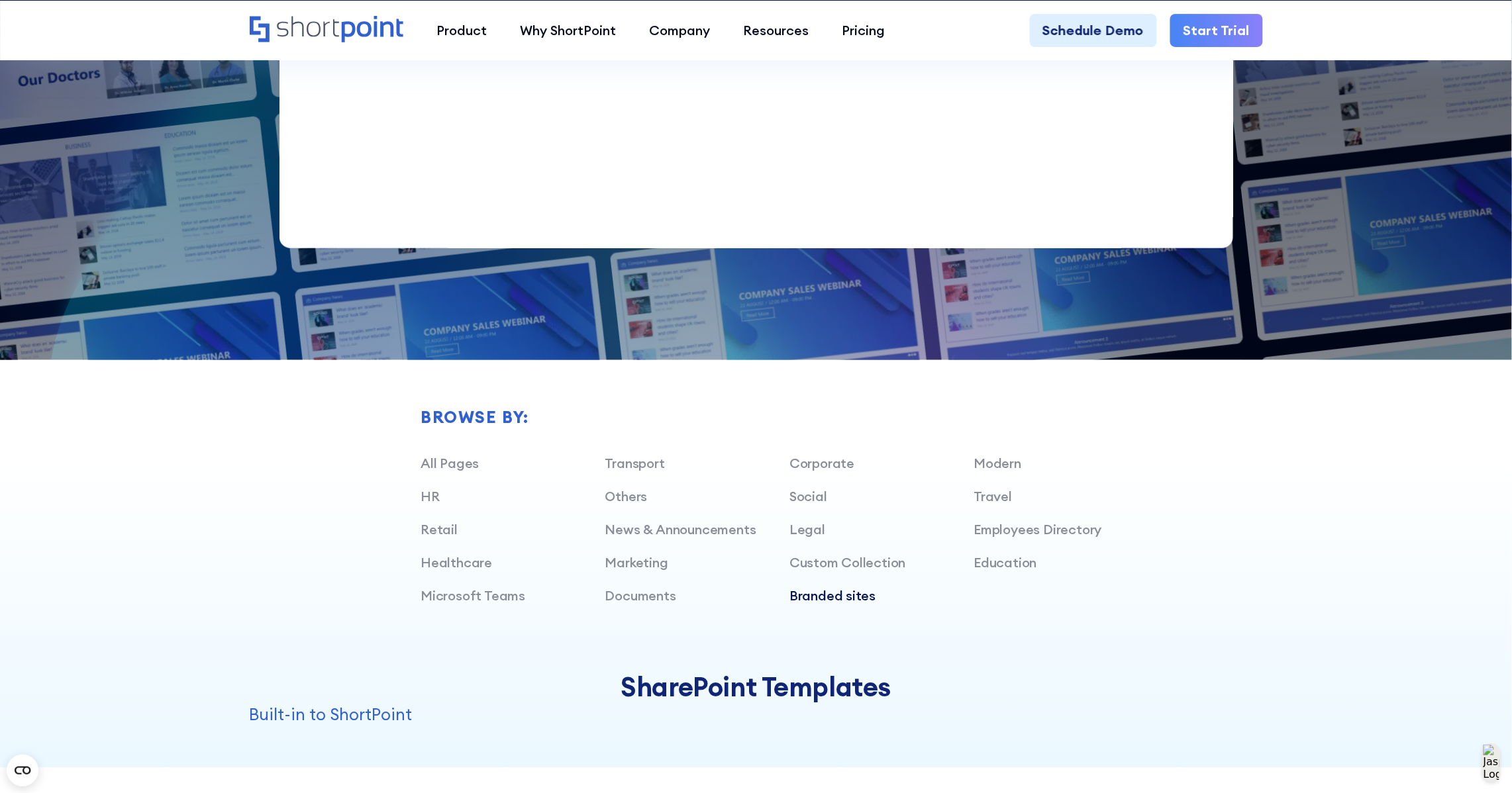
scroll to position [827, 0]
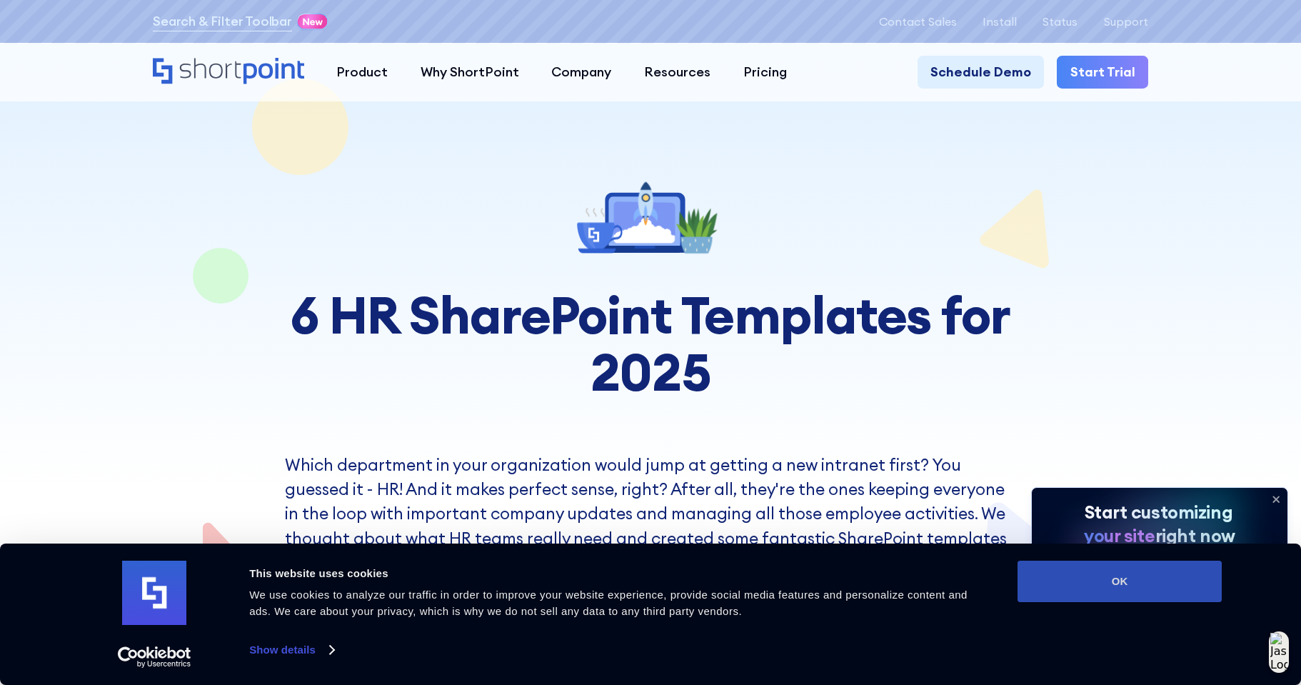
click at [1102, 576] on button "OK" at bounding box center [1119, 580] width 204 height 41
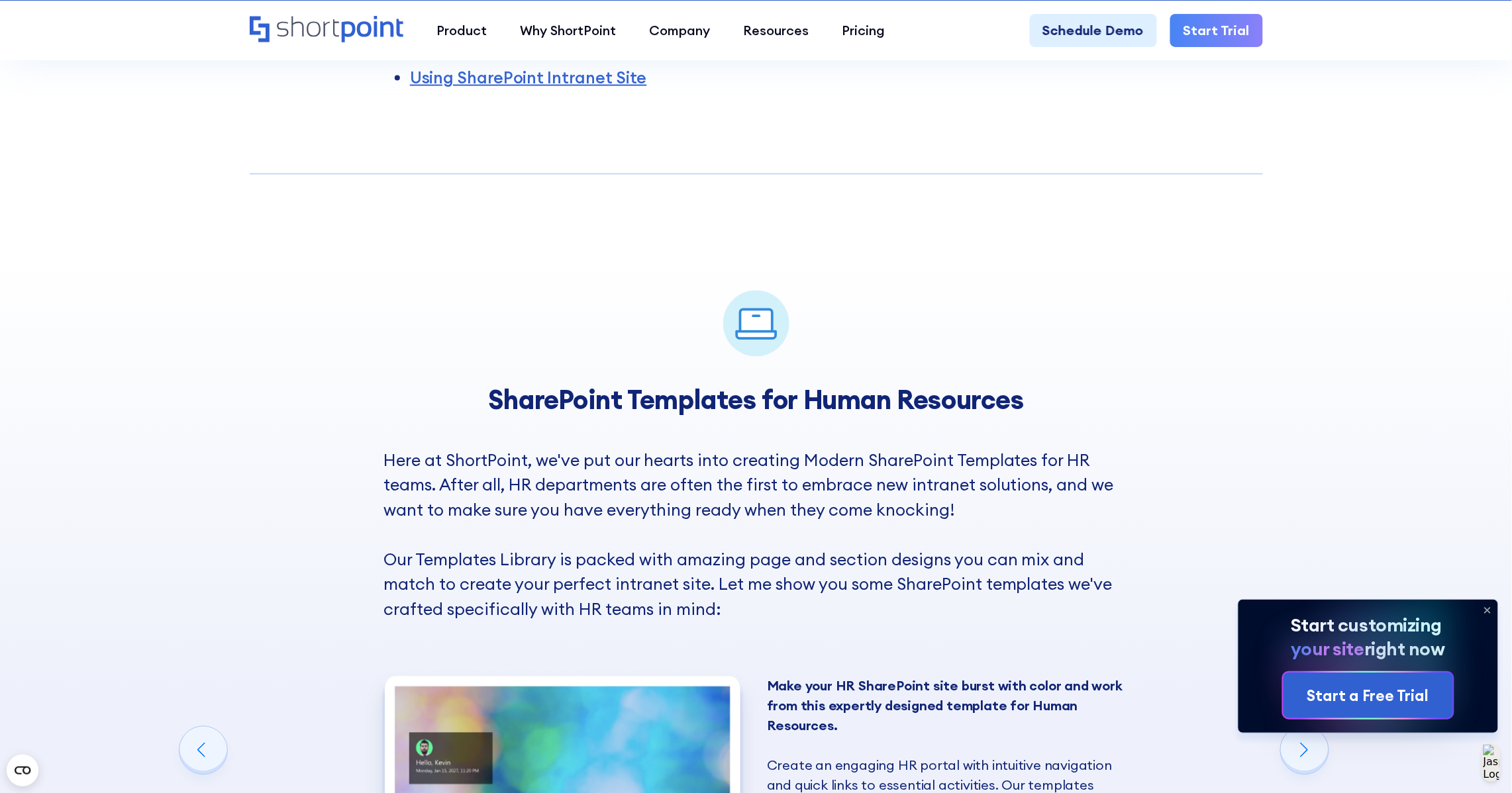
scroll to position [745, 0]
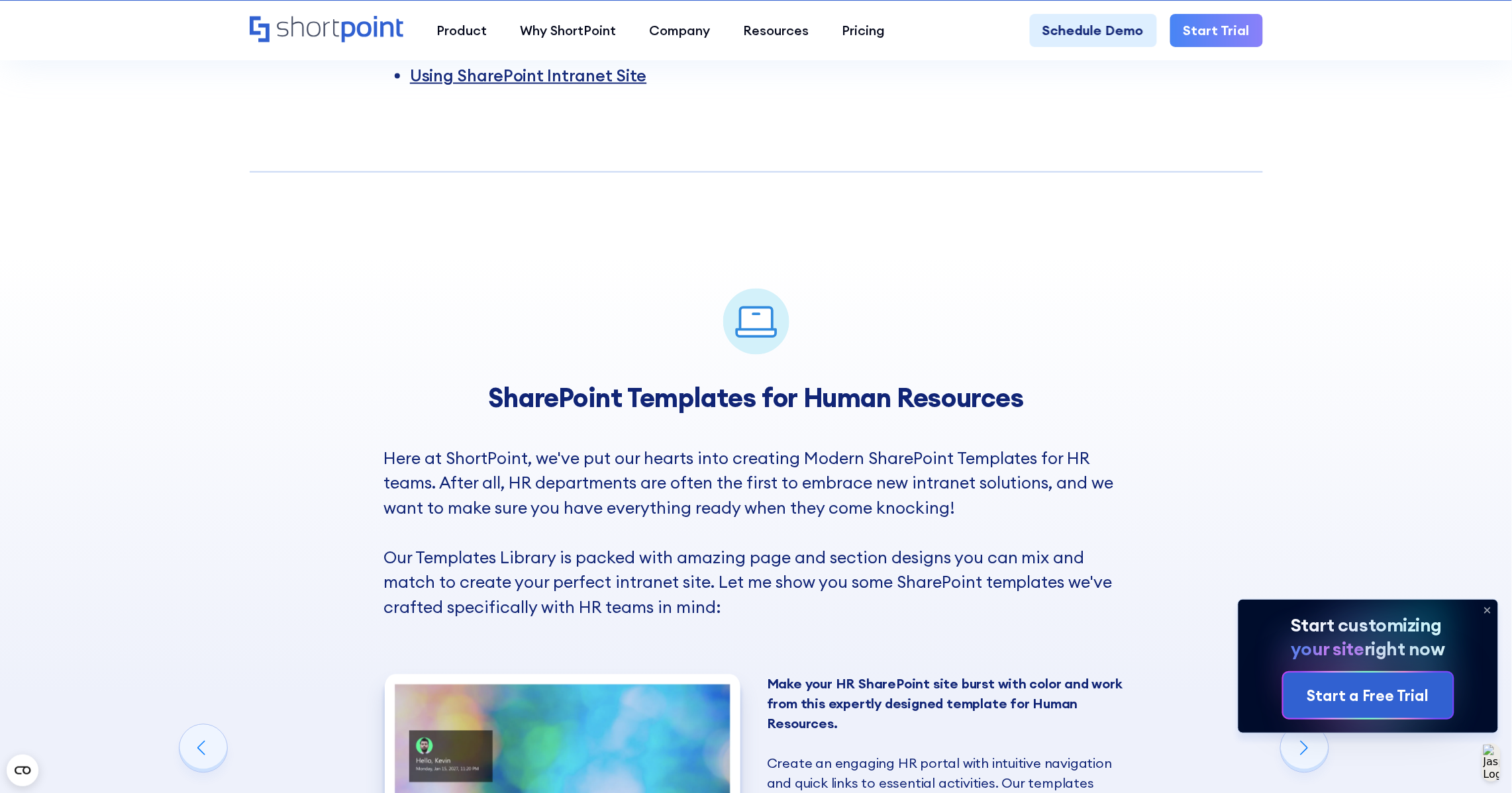
click at [621, 80] on link "Using SharePoint Intranet Site" at bounding box center [529, 75] width 237 height 21
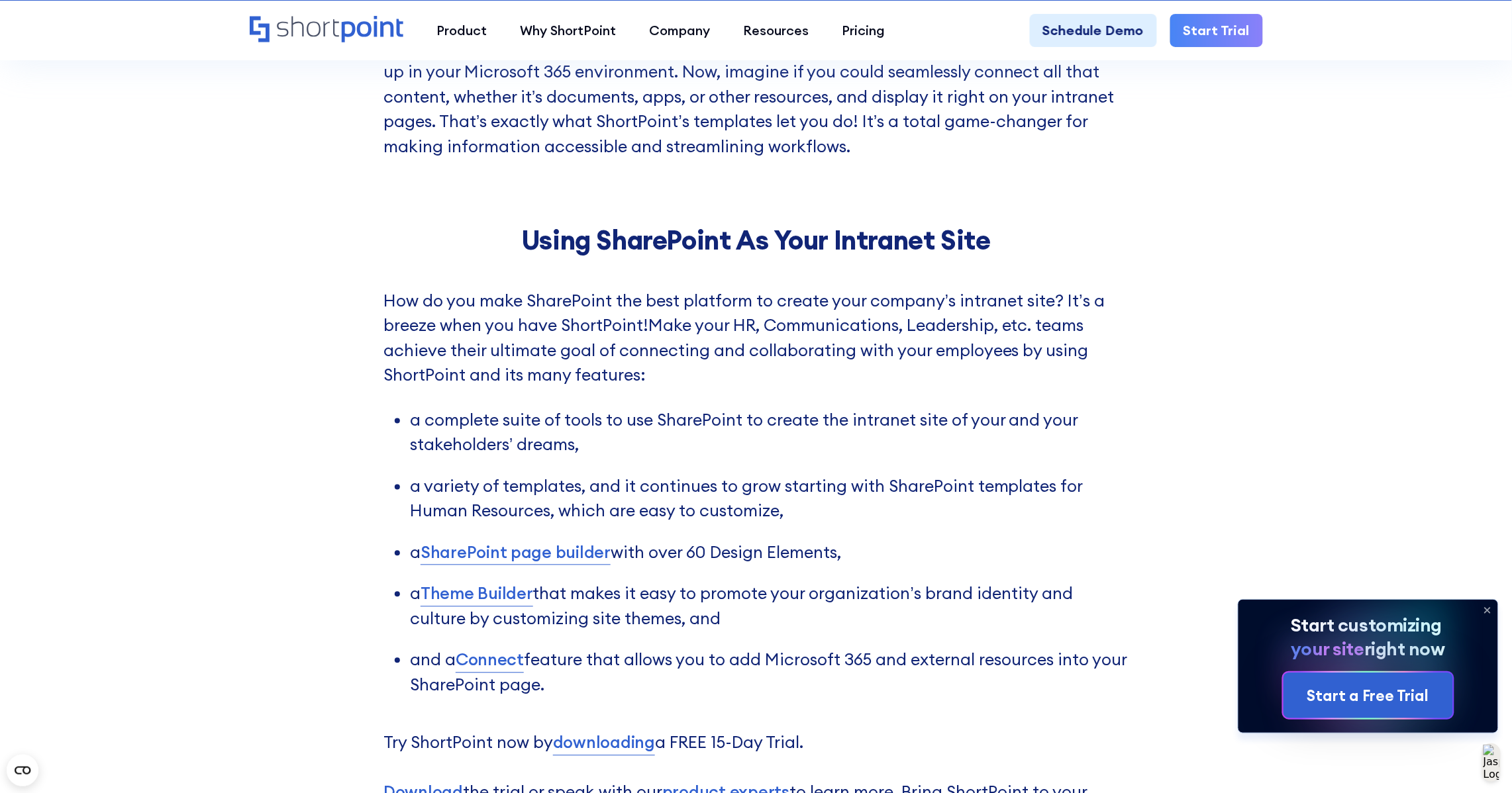
scroll to position [4826, 0]
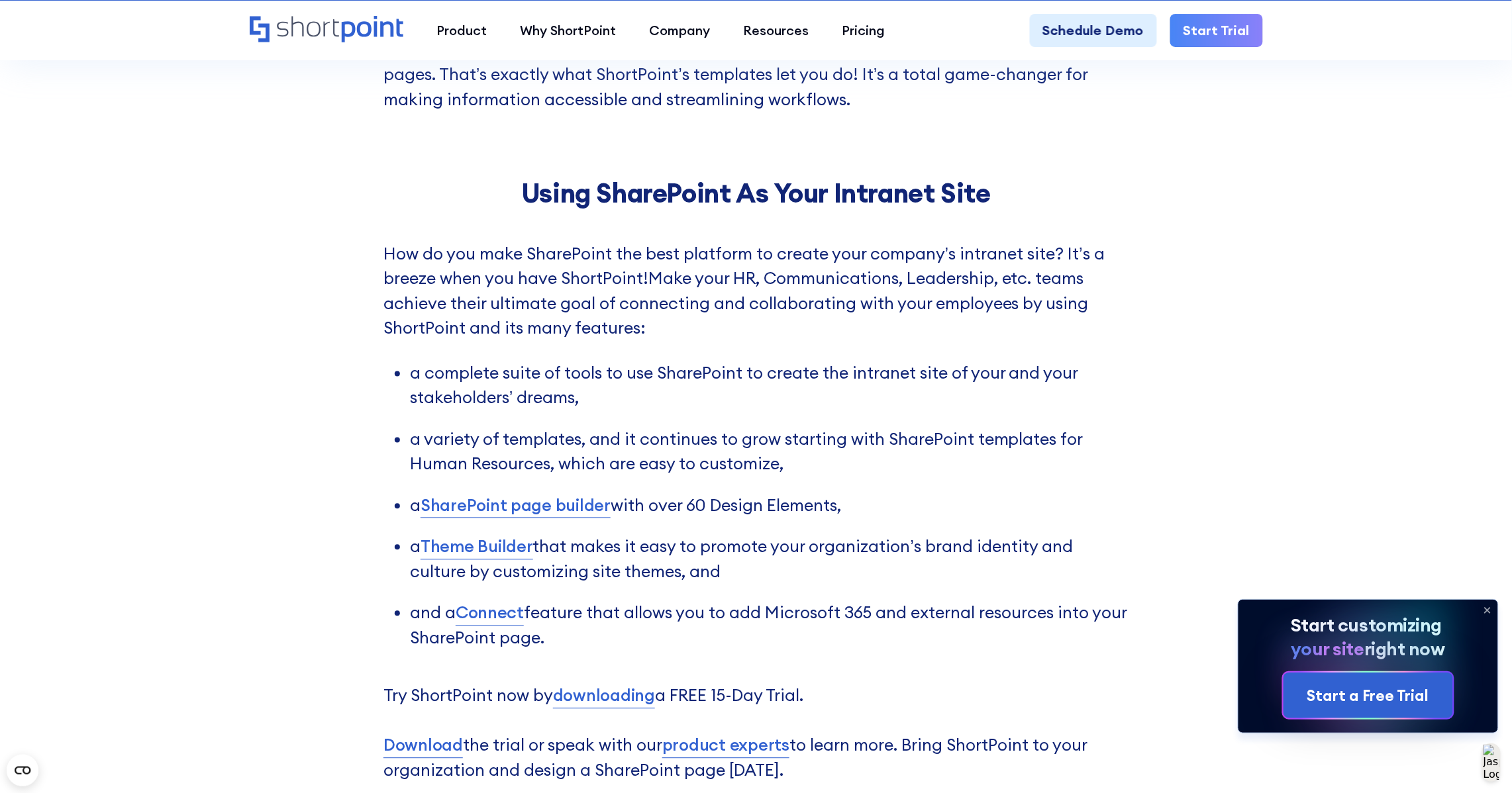
click at [570, 504] on link "SharePoint page builder" at bounding box center [515, 506] width 190 height 25
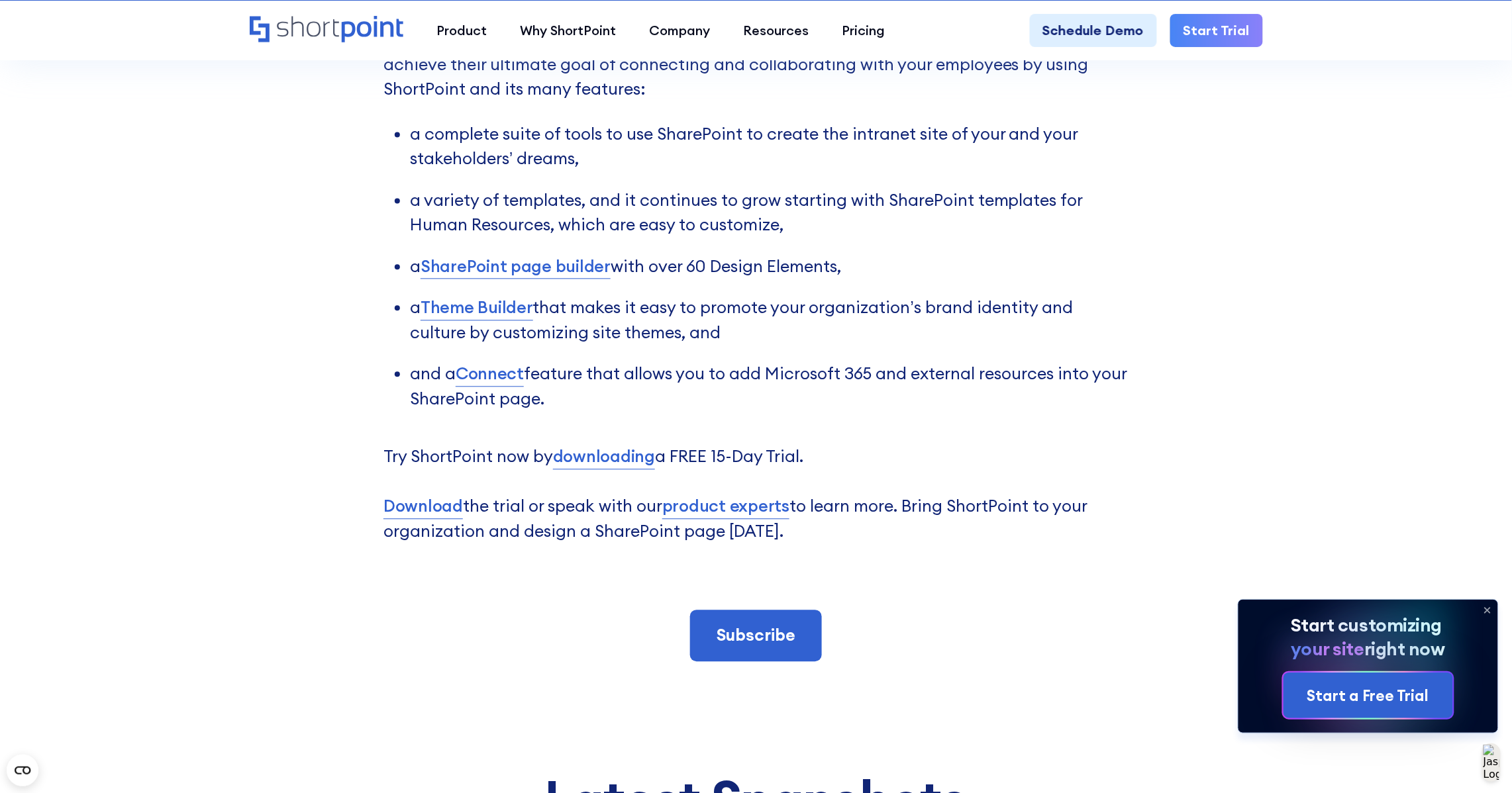
scroll to position [5074, 0]
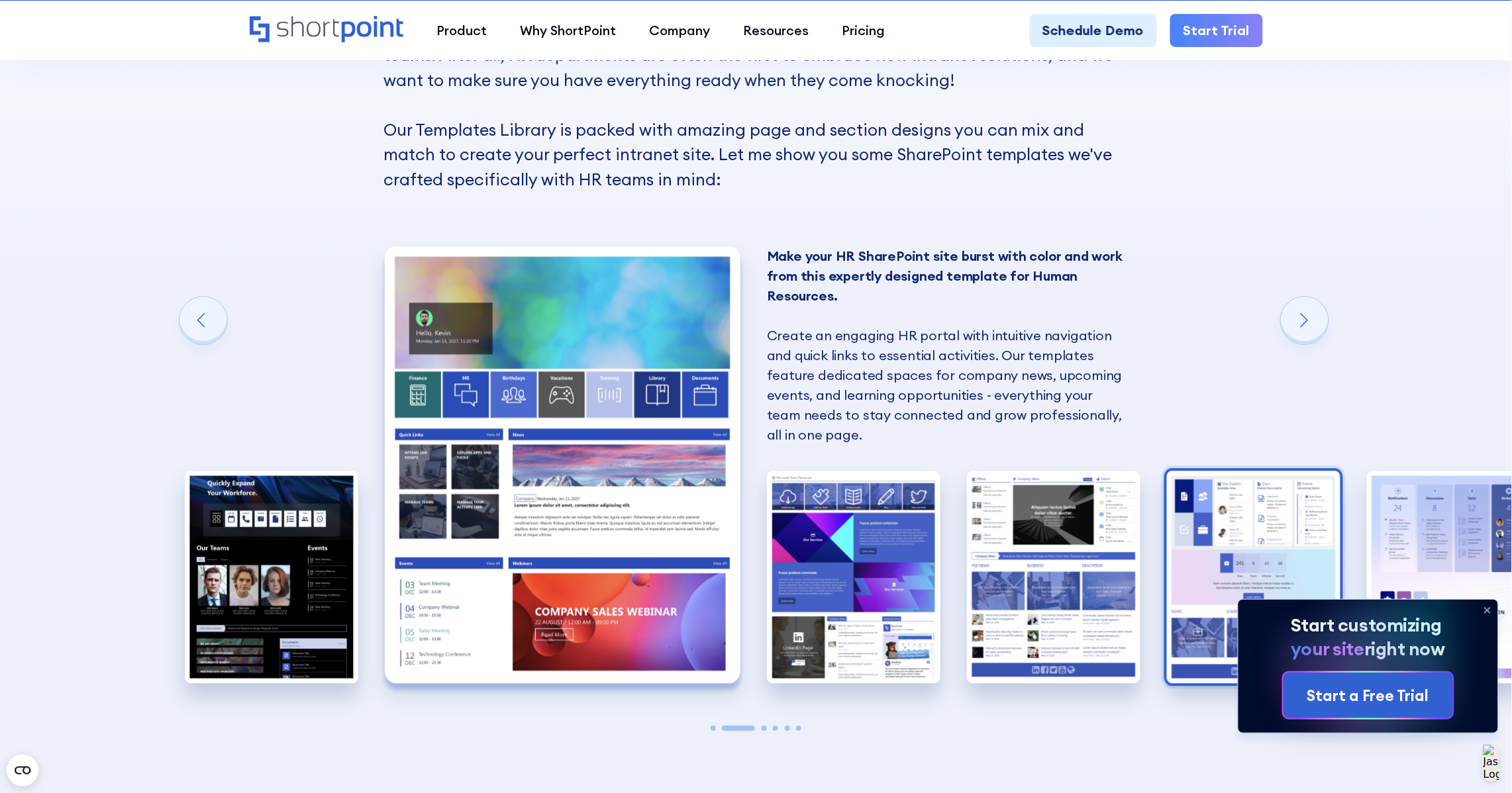
scroll to position [1165, 0]
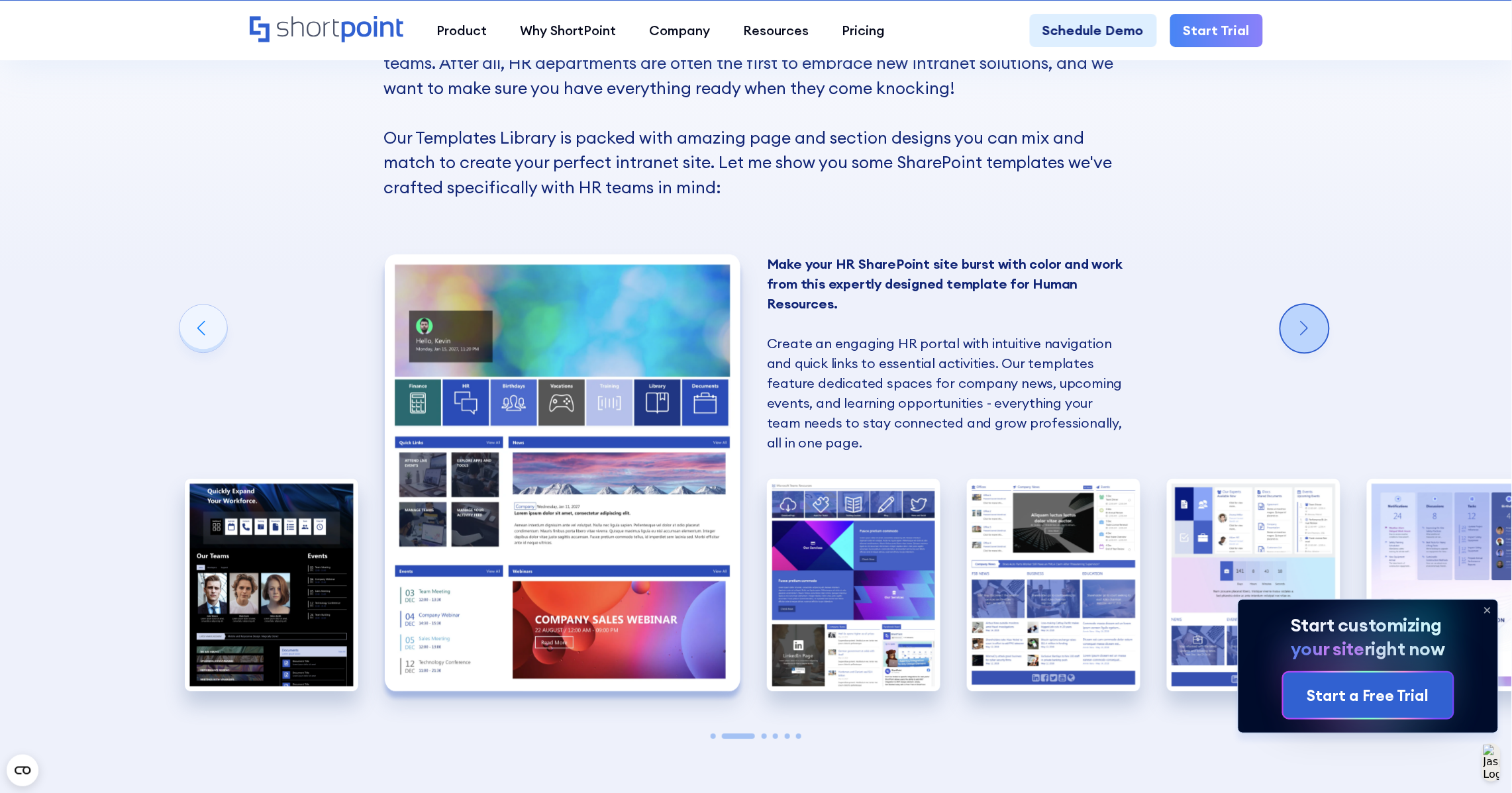
click at [1327, 323] on div "Next slide" at bounding box center [1304, 327] width 47 height 47
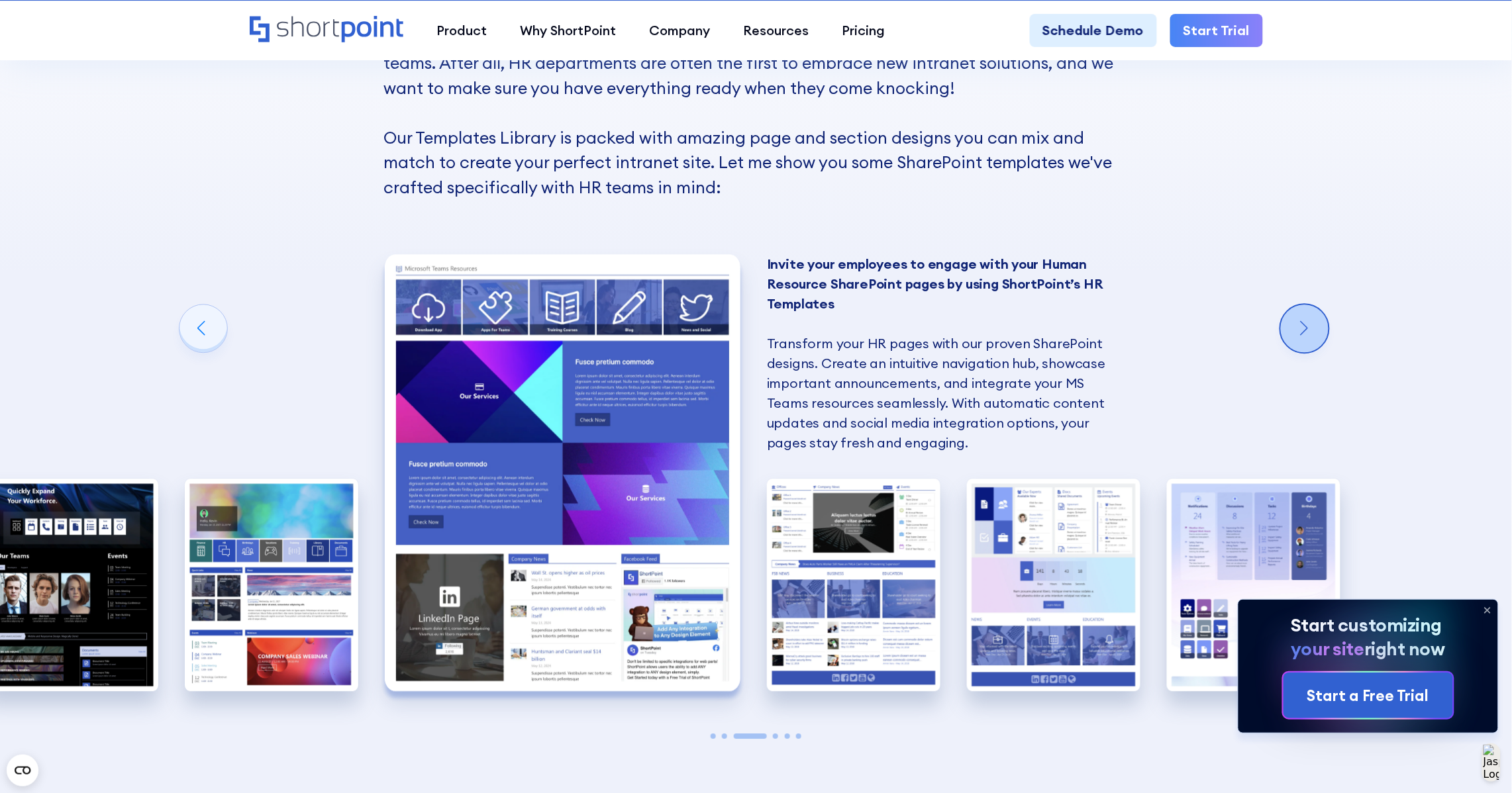
click at [1327, 323] on div "Next slide" at bounding box center [1304, 327] width 47 height 47
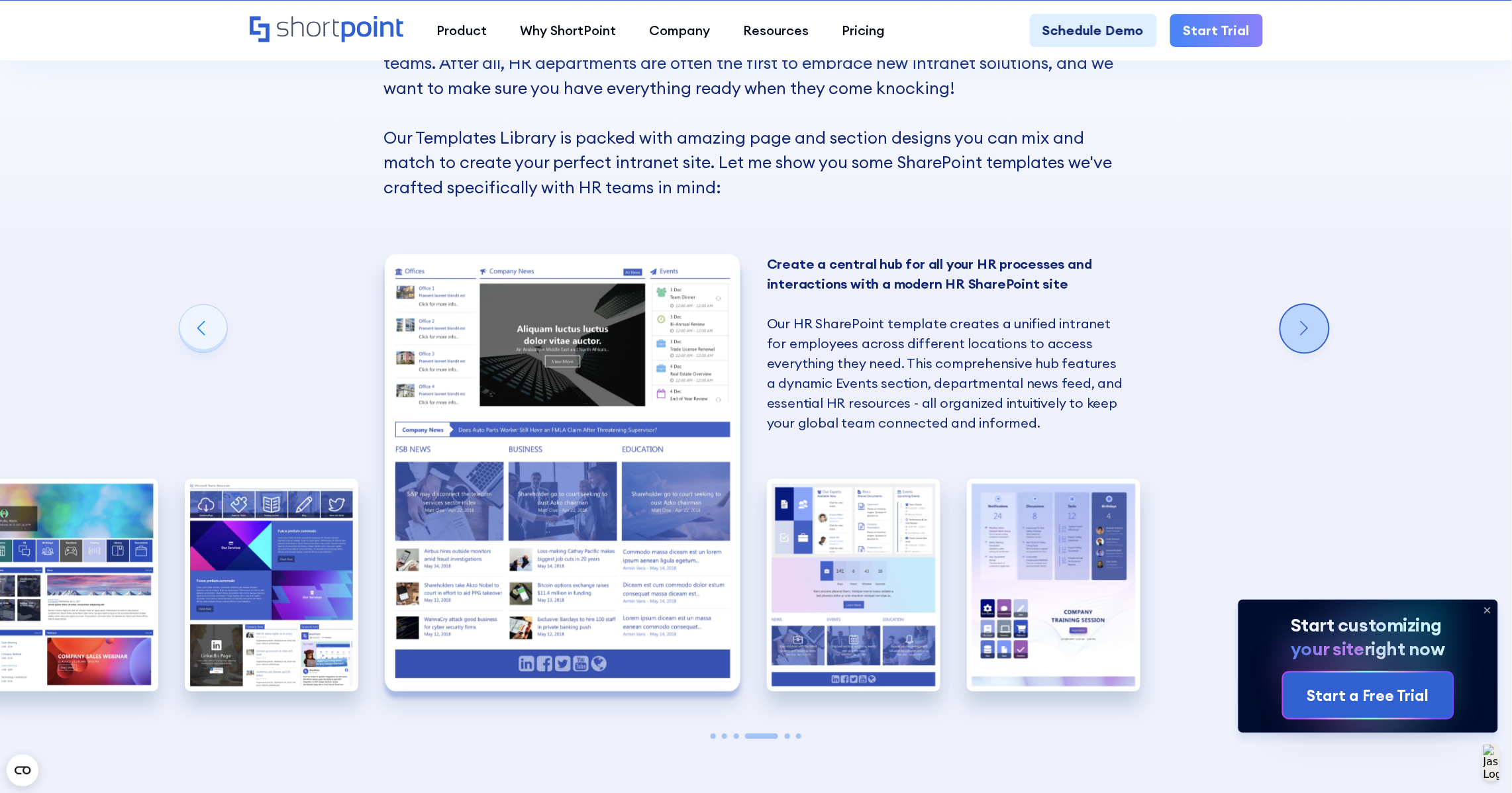
click at [1327, 323] on div "Next slide" at bounding box center [1304, 327] width 47 height 47
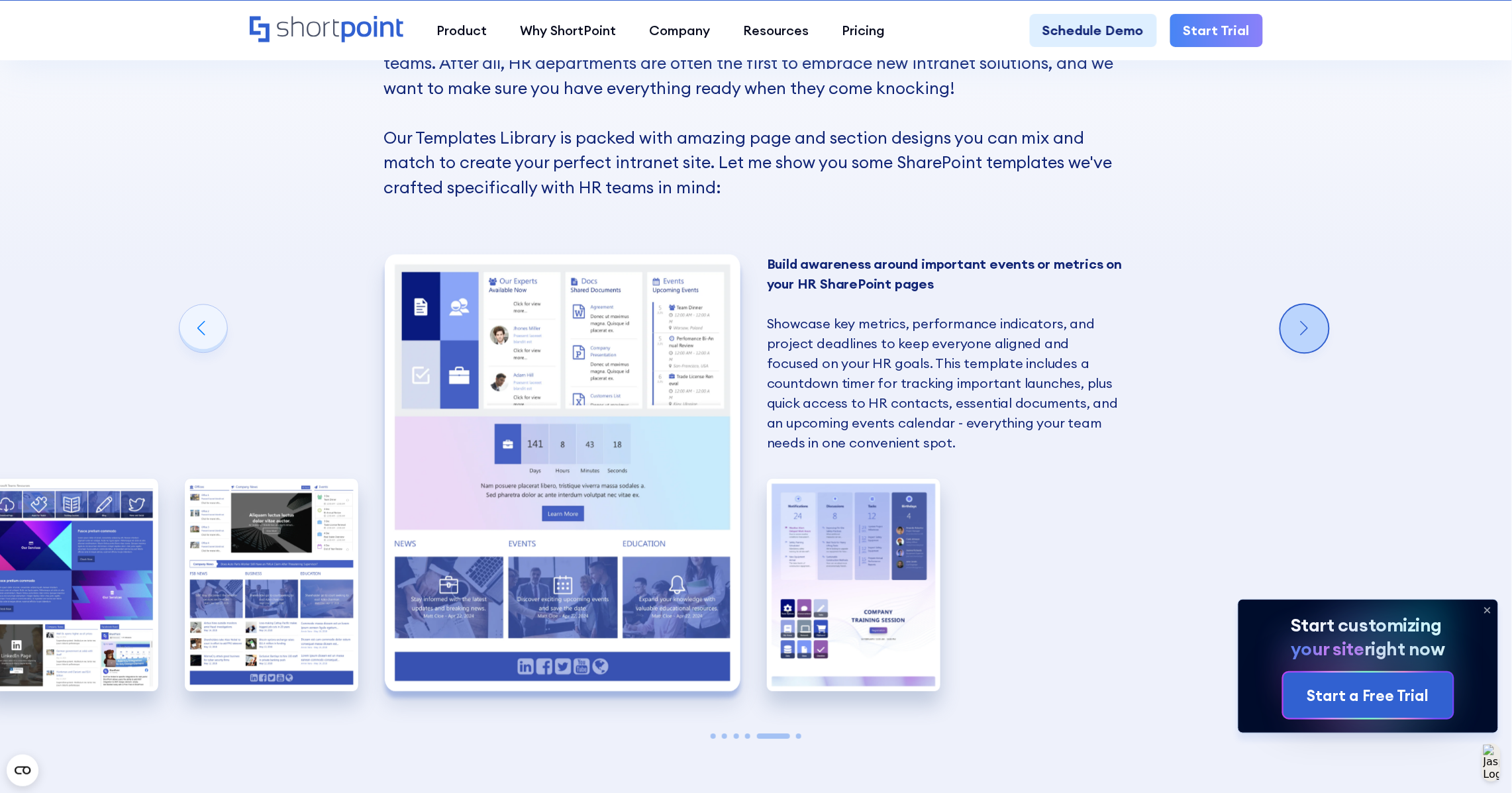
click at [1327, 323] on div "Next slide" at bounding box center [1304, 327] width 47 height 47
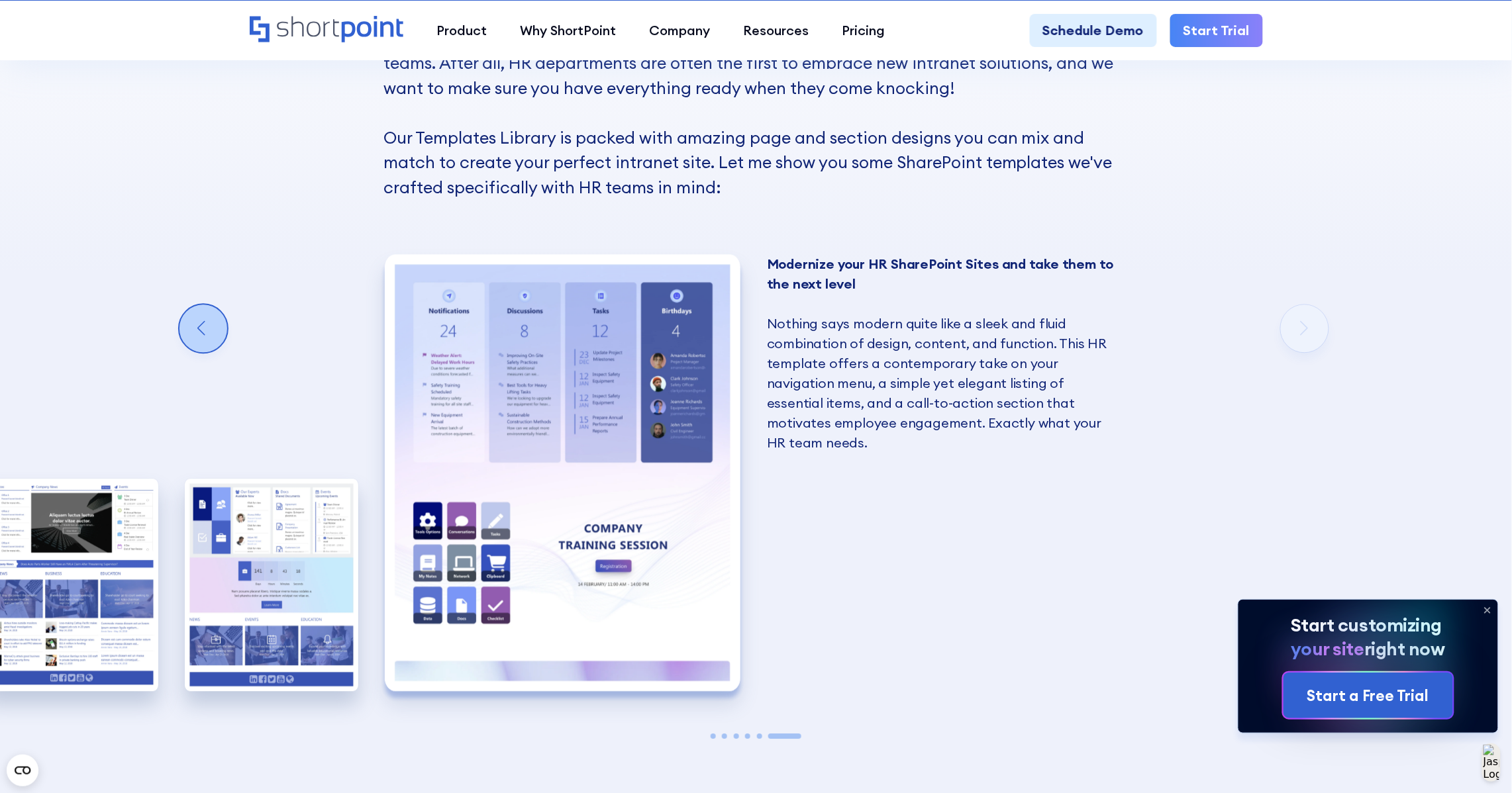
click at [200, 313] on div "Previous slide" at bounding box center [202, 327] width 47 height 47
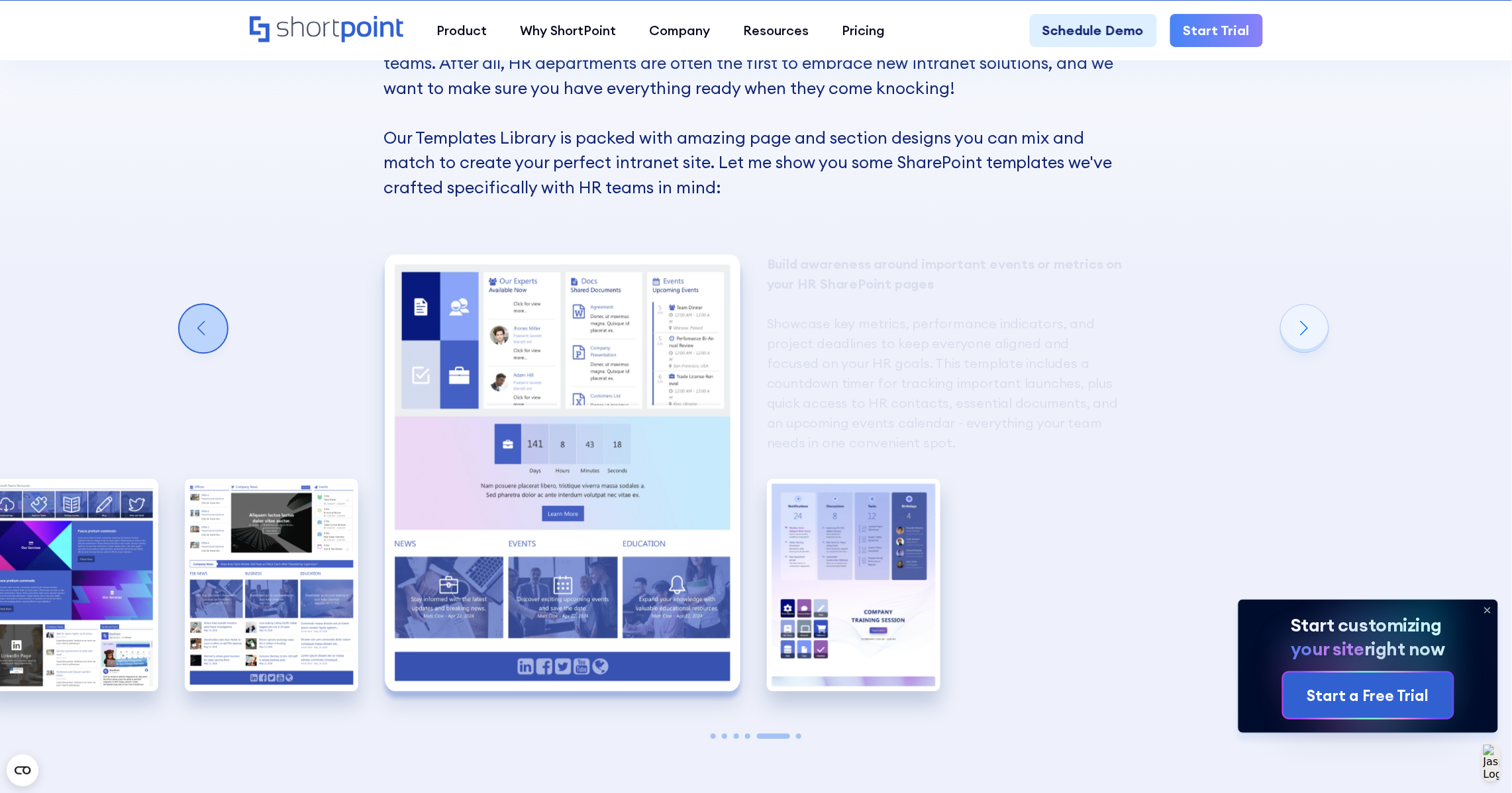
click at [200, 316] on div "Previous slide" at bounding box center [202, 327] width 47 height 47
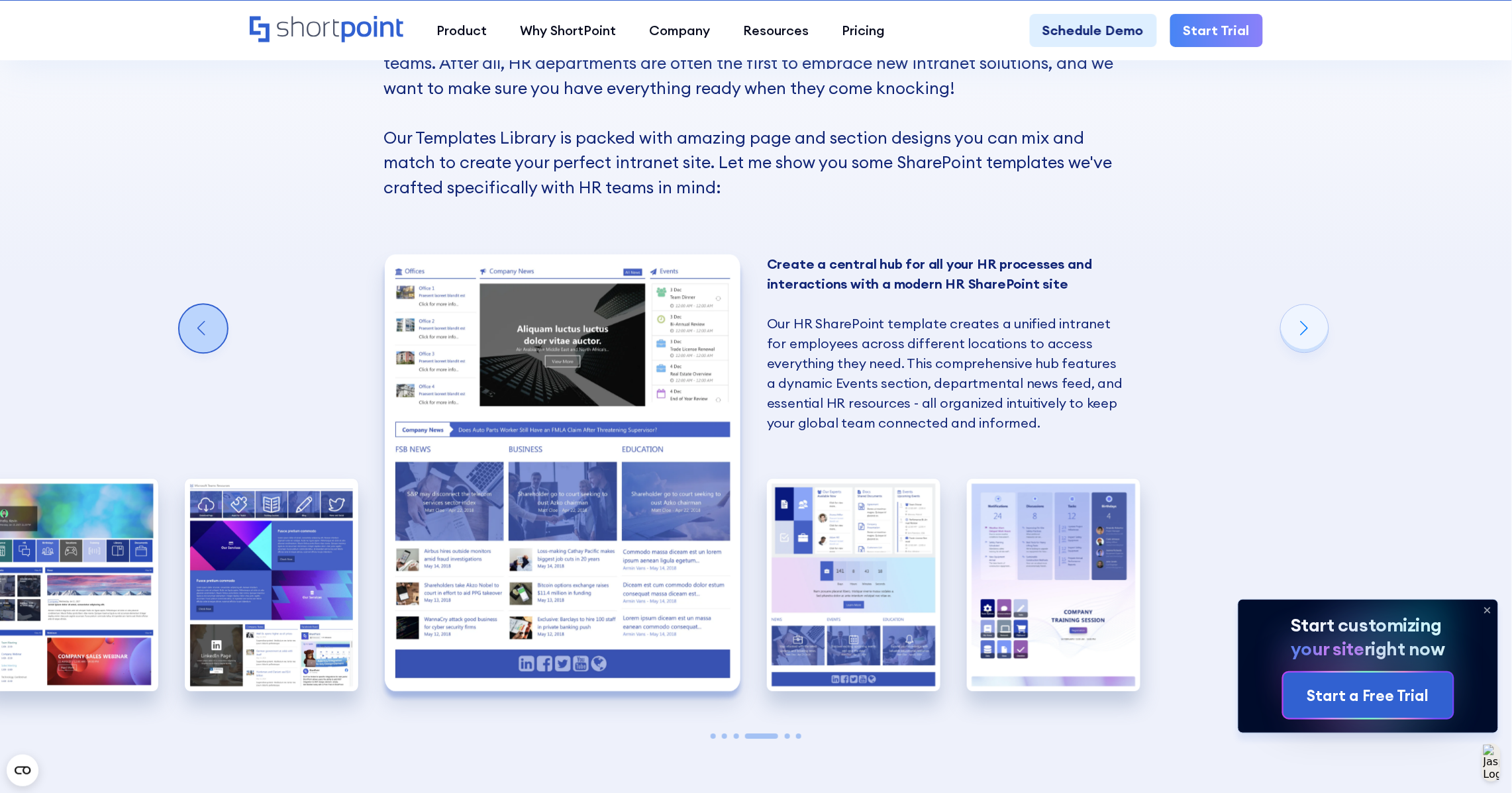
click at [200, 316] on div "Previous slide" at bounding box center [202, 327] width 47 height 47
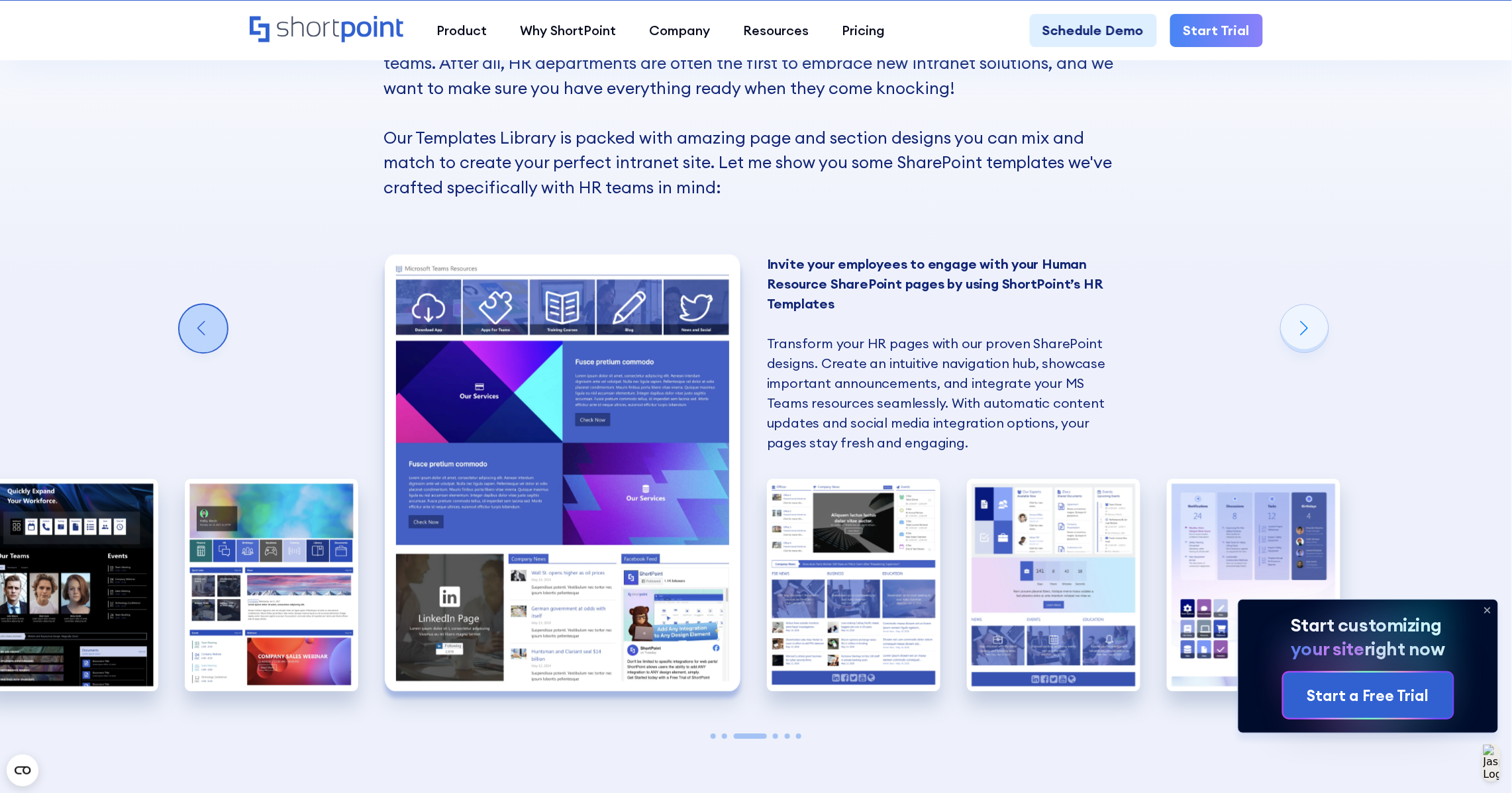
click at [200, 316] on div "Previous slide" at bounding box center [202, 327] width 47 height 47
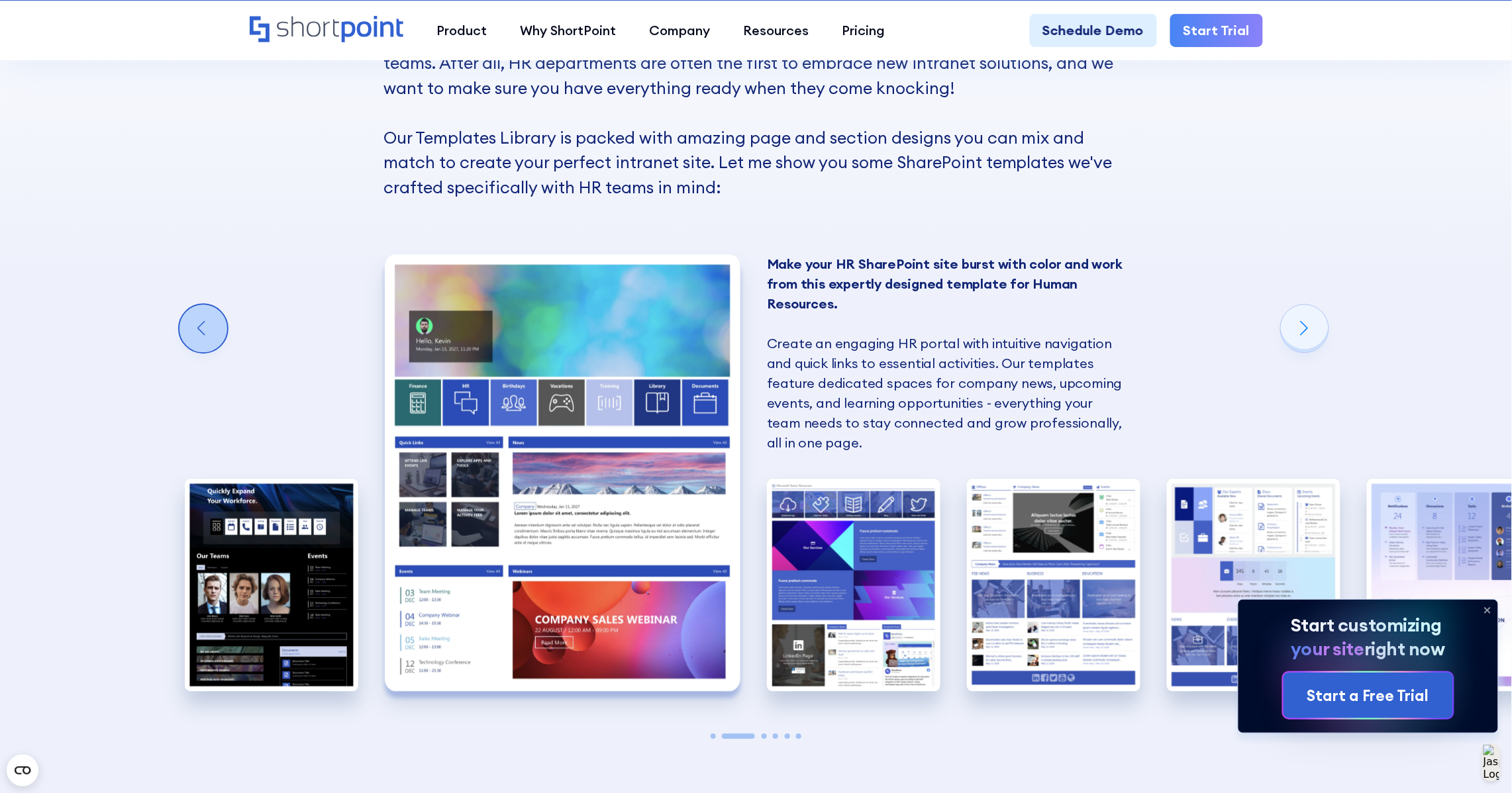
click at [200, 316] on div "Previous slide" at bounding box center [202, 327] width 47 height 47
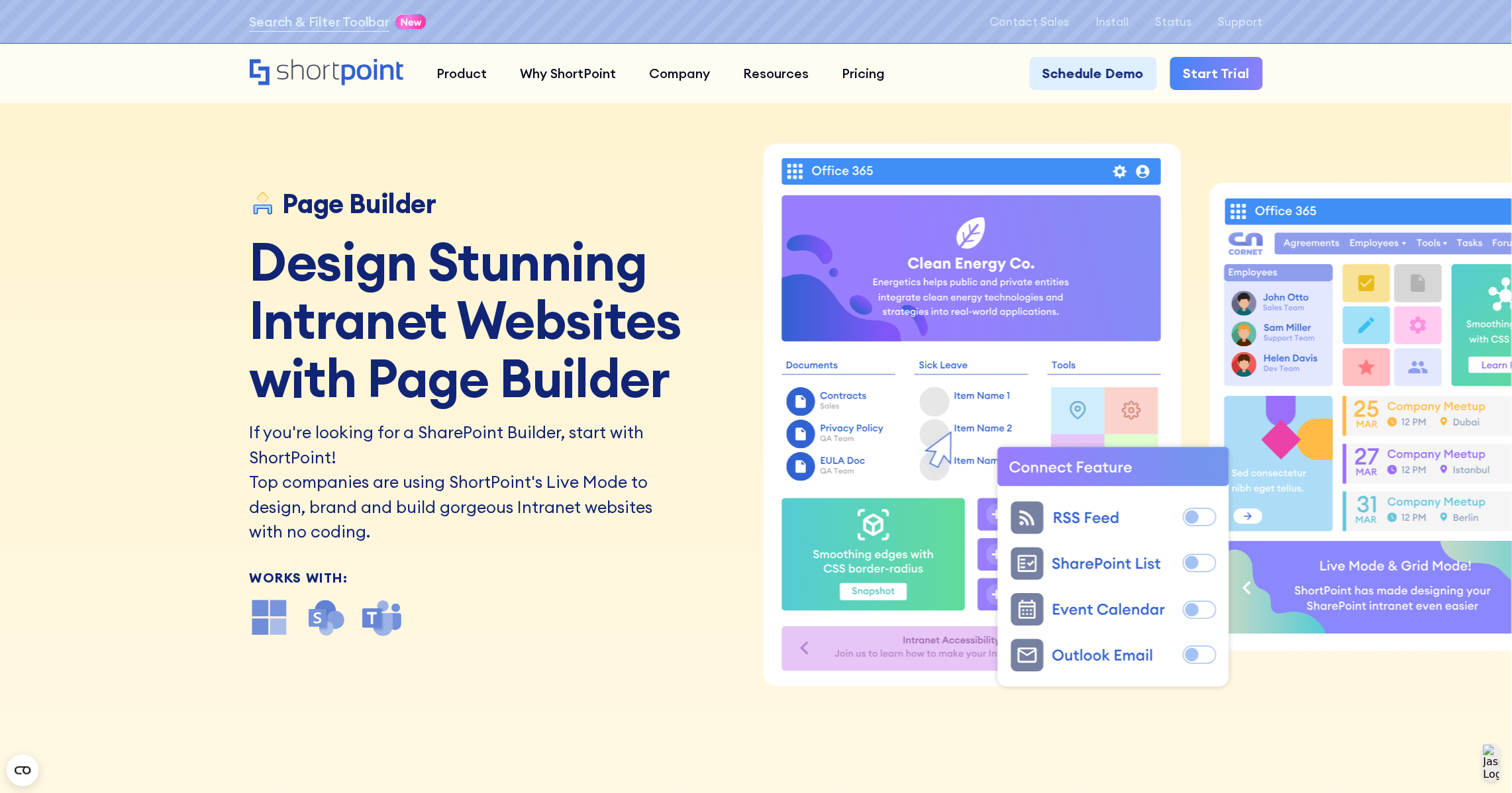
click at [473, 454] on h2 "If you're looking for a SharePoint Builder, start with ShortPoint!" at bounding box center [455, 445] width 411 height 50
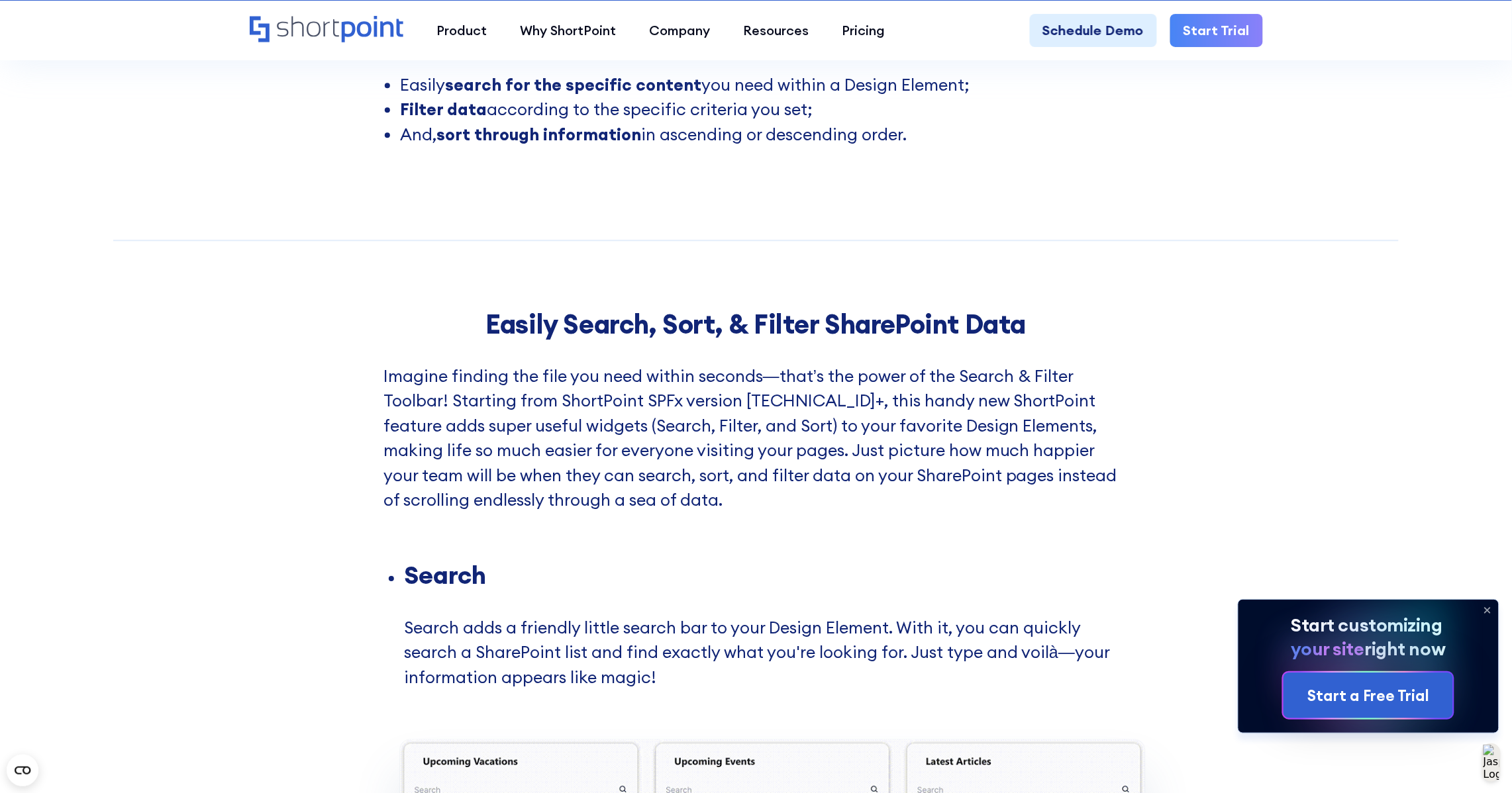
scroll to position [1490, 0]
